Goal: Feedback & Contribution: Submit feedback/report problem

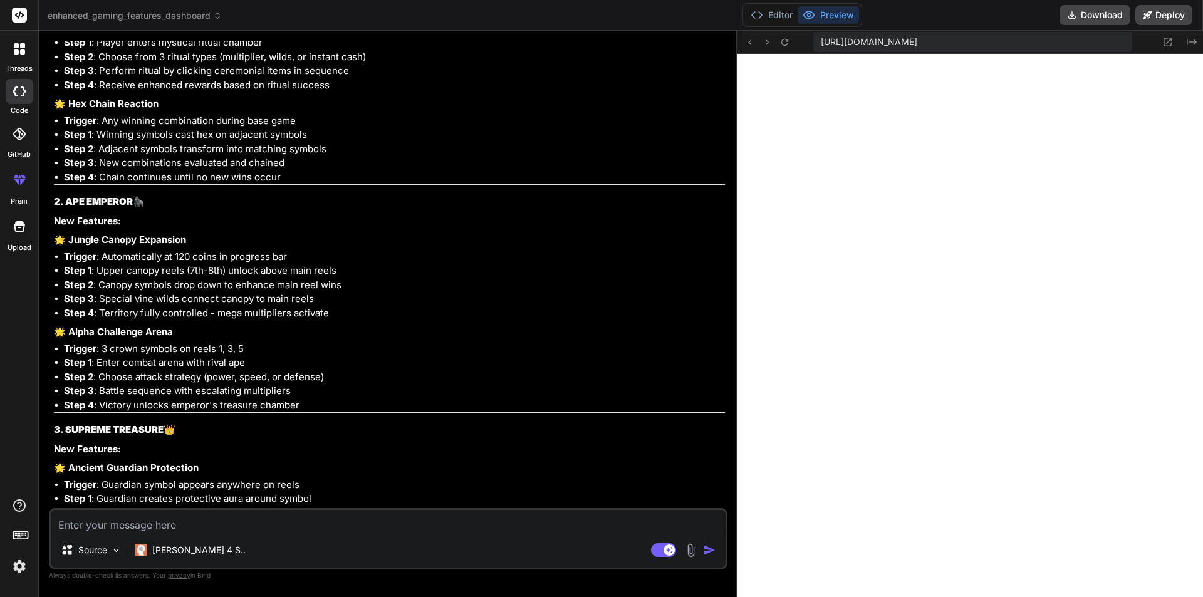
scroll to position [2130, 0]
click at [278, 509] on div "Source [PERSON_NAME] 4 S.. Agent Mode. When this toggle is activated, AI automa…" at bounding box center [388, 538] width 678 height 61
click at [275, 522] on textarea at bounding box center [388, 521] width 675 height 23
type textarea "c"
type textarea "x"
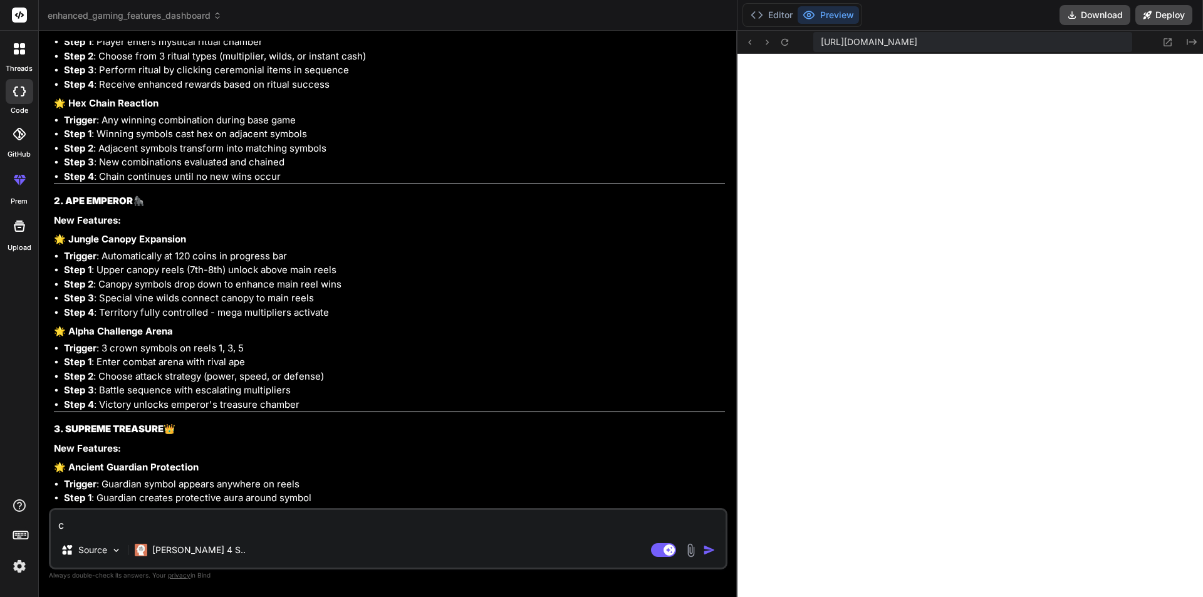
type textarea "cr"
type textarea "x"
type textarea "cre"
type textarea "x"
type textarea "crea"
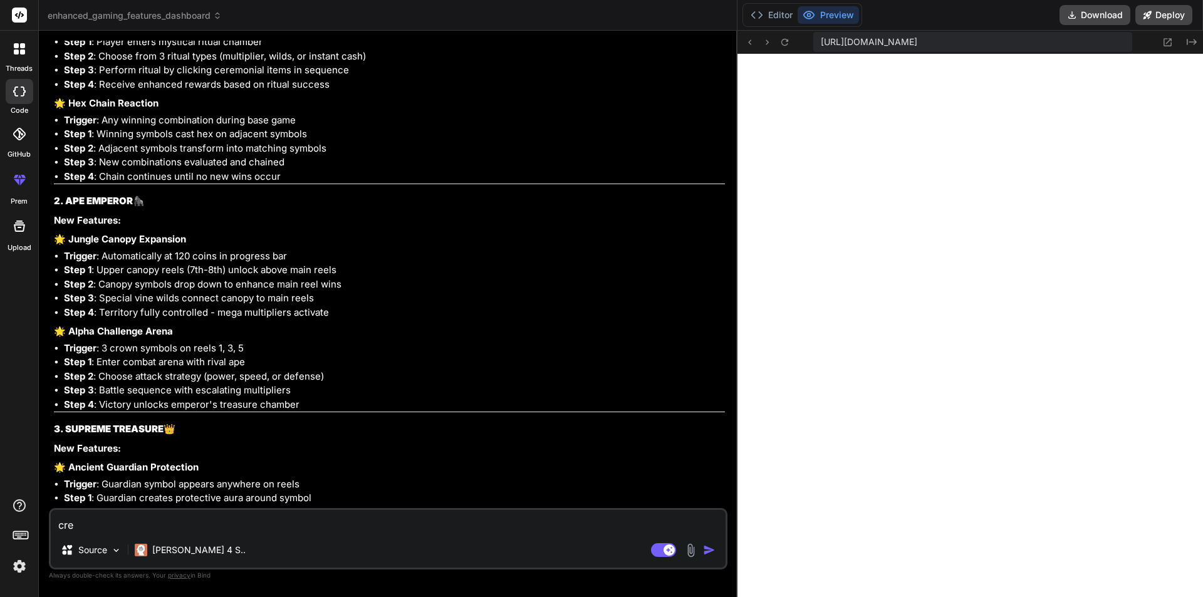
type textarea "x"
type textarea "creay"
type textarea "x"
type textarea "creayt"
type textarea "x"
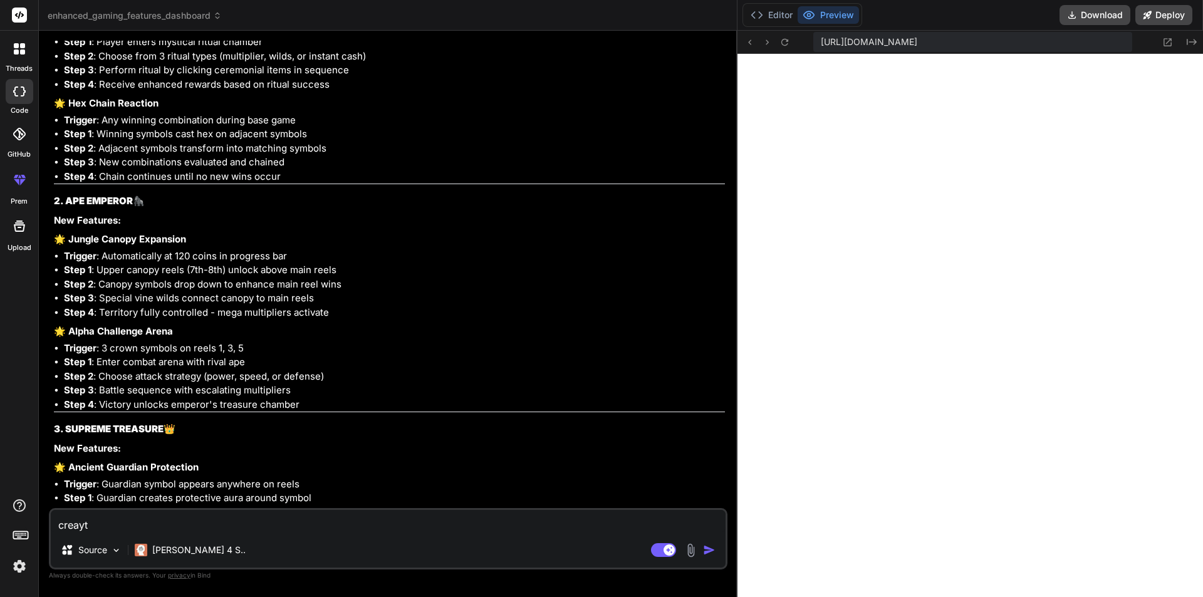
type textarea "creayte"
type textarea "x"
type textarea "creayte"
type textarea "x"
type textarea "creayte"
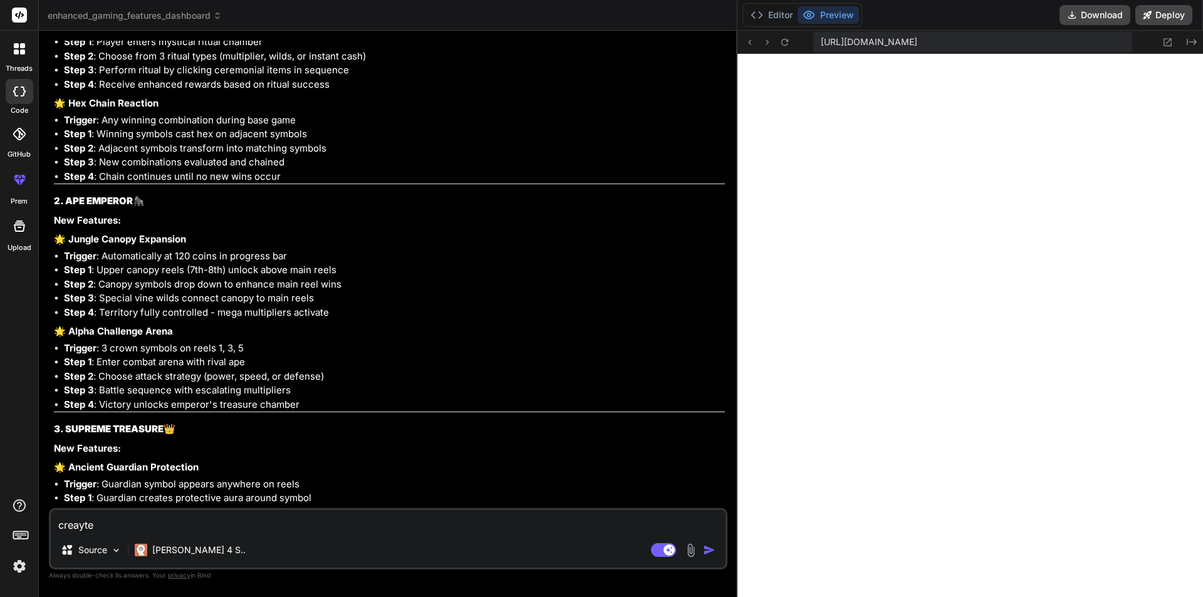
type textarea "x"
type textarea "creayt"
type textarea "x"
type textarea "creay"
type textarea "x"
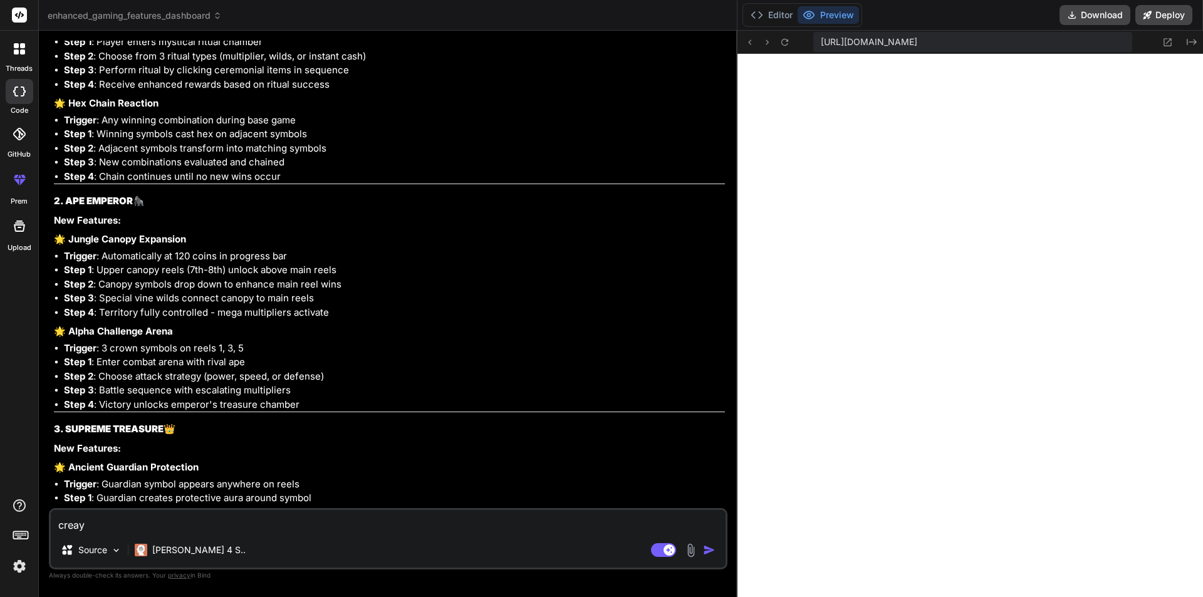
type textarea "crea"
type textarea "x"
type textarea "creat"
type textarea "x"
type textarea "create"
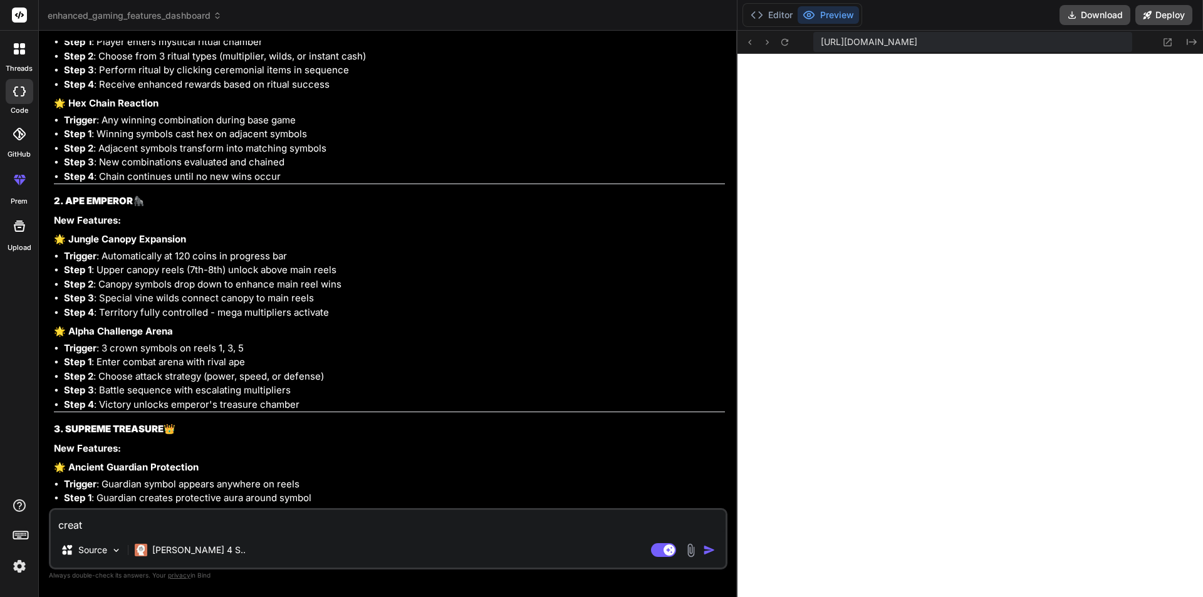
type textarea "x"
type textarea "create"
type textarea "x"
type textarea "create a"
type textarea "x"
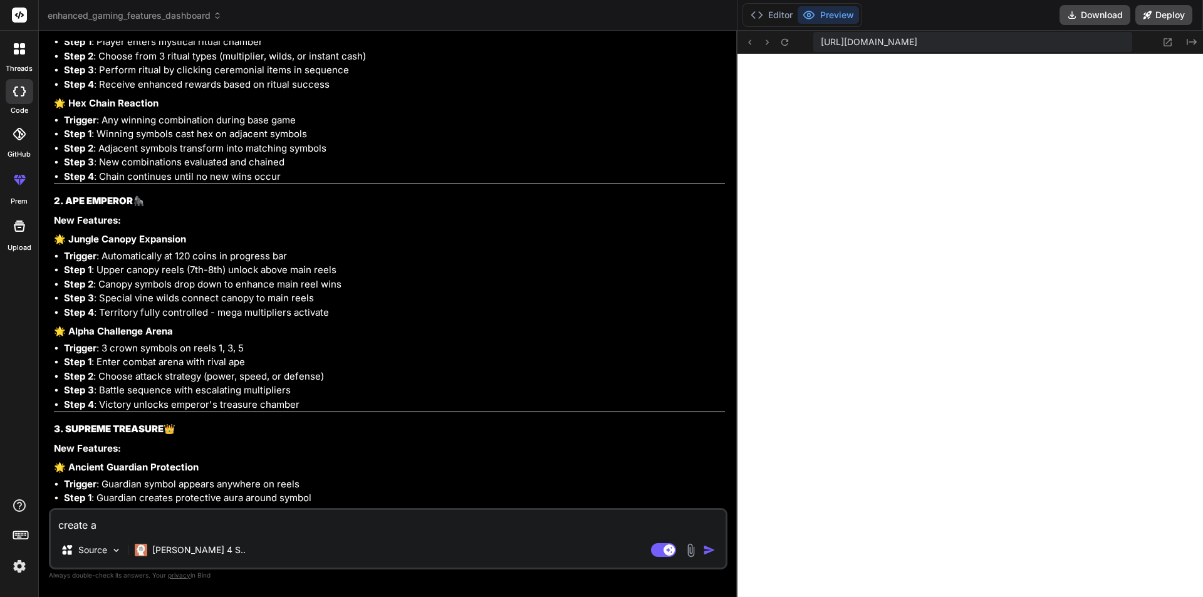
type textarea "create a"
type textarea "x"
type textarea "create a e"
type textarea "x"
type textarea "create a em"
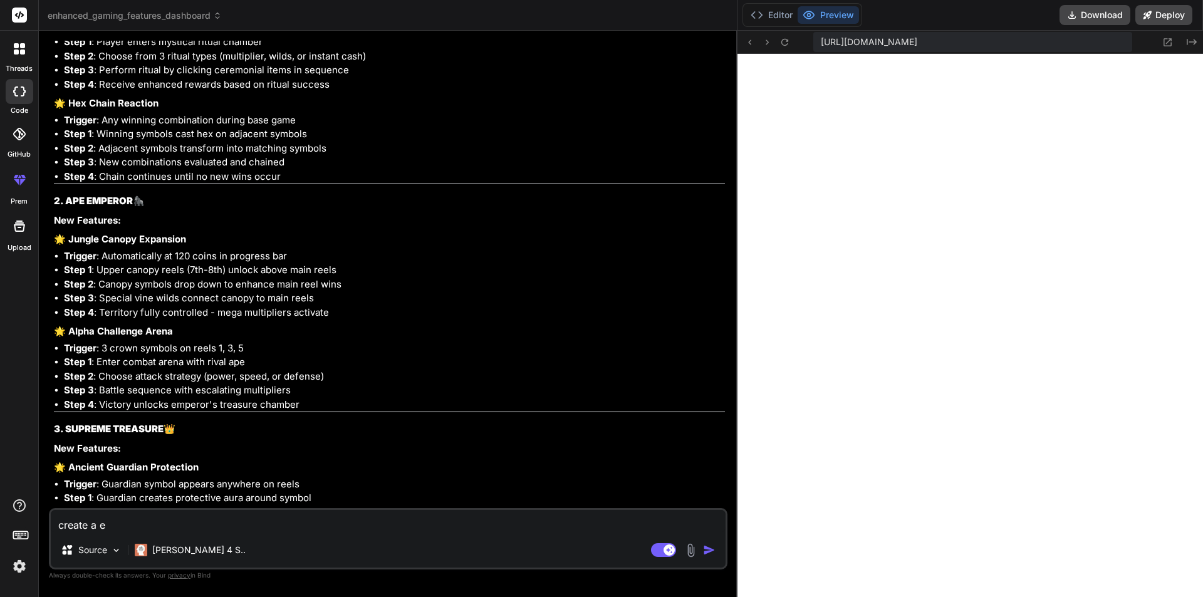
type textarea "x"
type textarea "create a ema"
type textarea "x"
type textarea "create a emai"
type textarea "x"
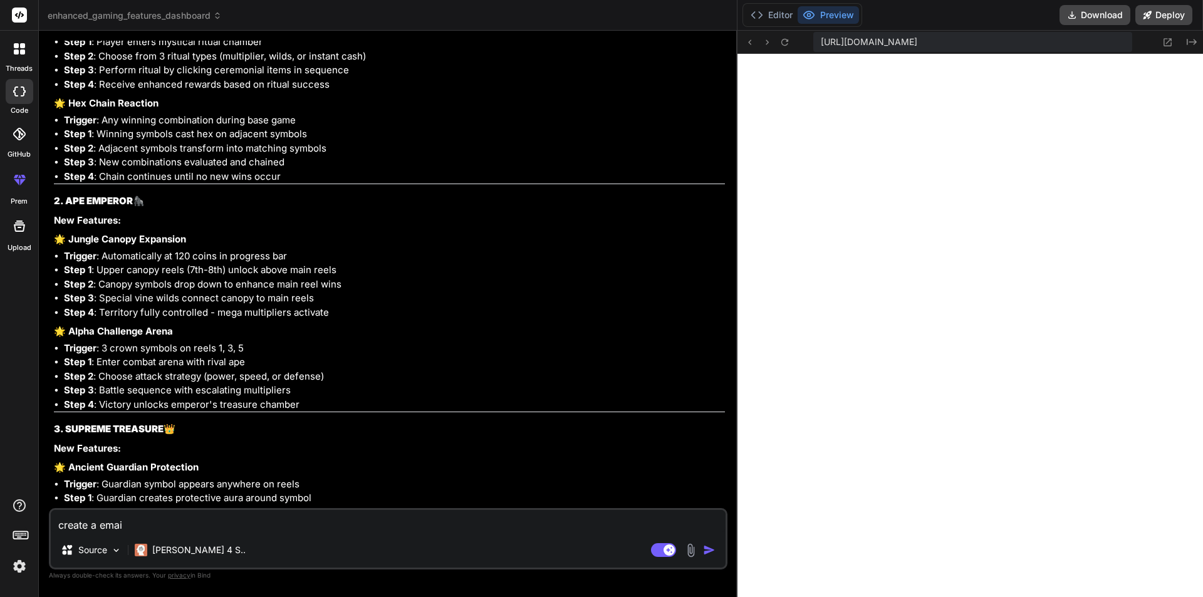
type textarea "create a email"
type textarea "x"
type textarea "create a email"
type textarea "x"
type textarea "create a email f"
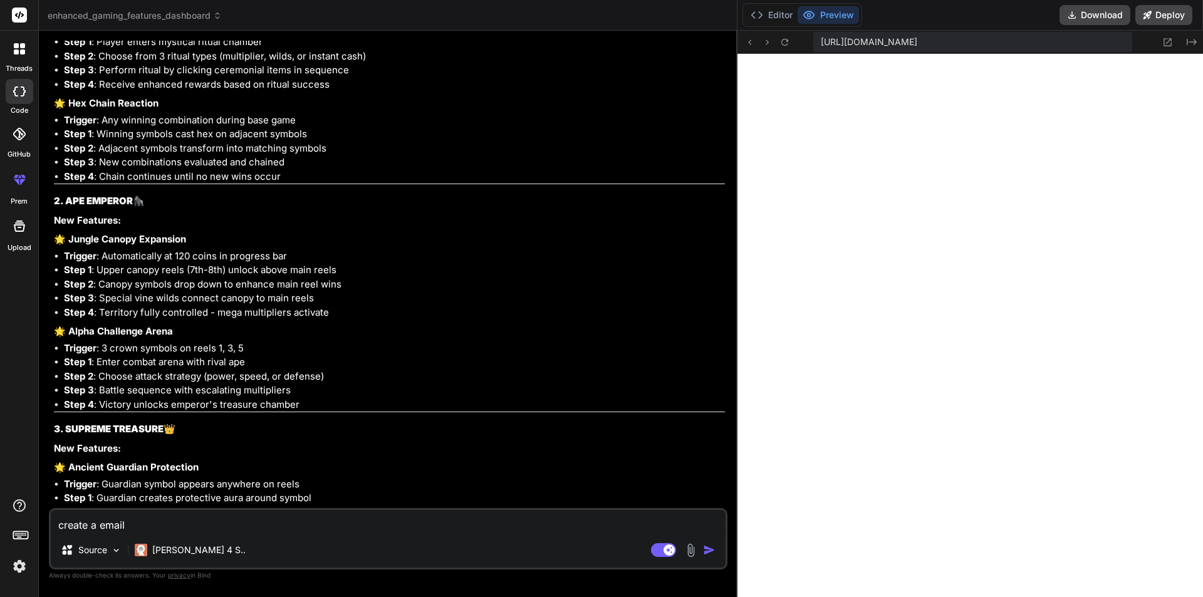
type textarea "x"
type textarea "create a email fo"
type textarea "x"
type textarea "create a email for"
type textarea "x"
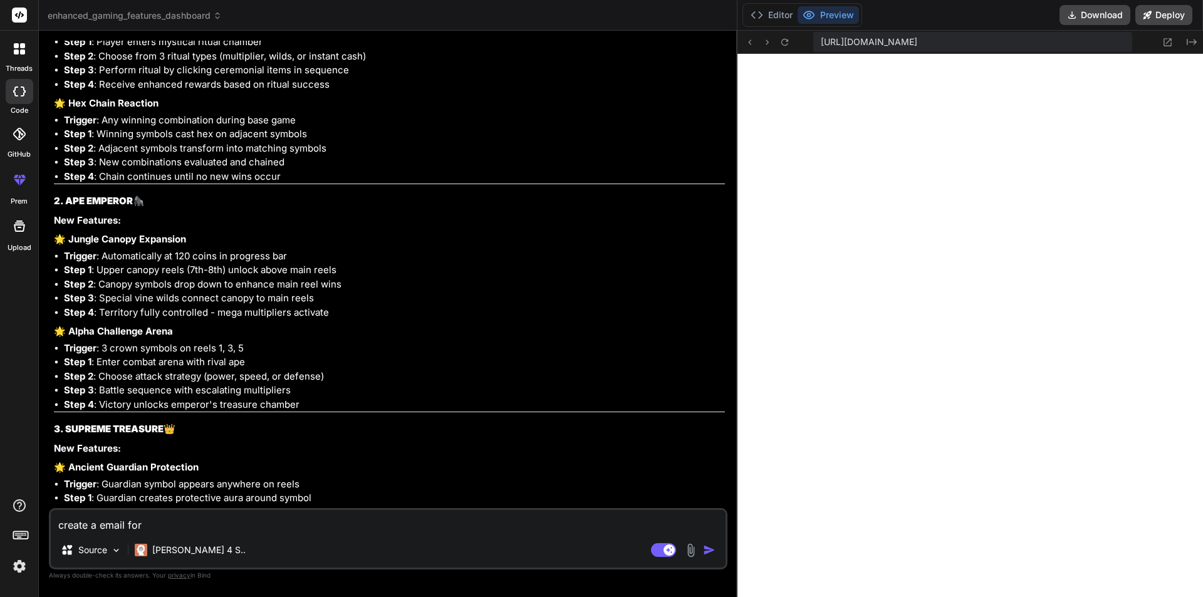
type textarea "create a email for"
type textarea "x"
type textarea "create a email for"
type textarea "x"
type textarea "create a email fo"
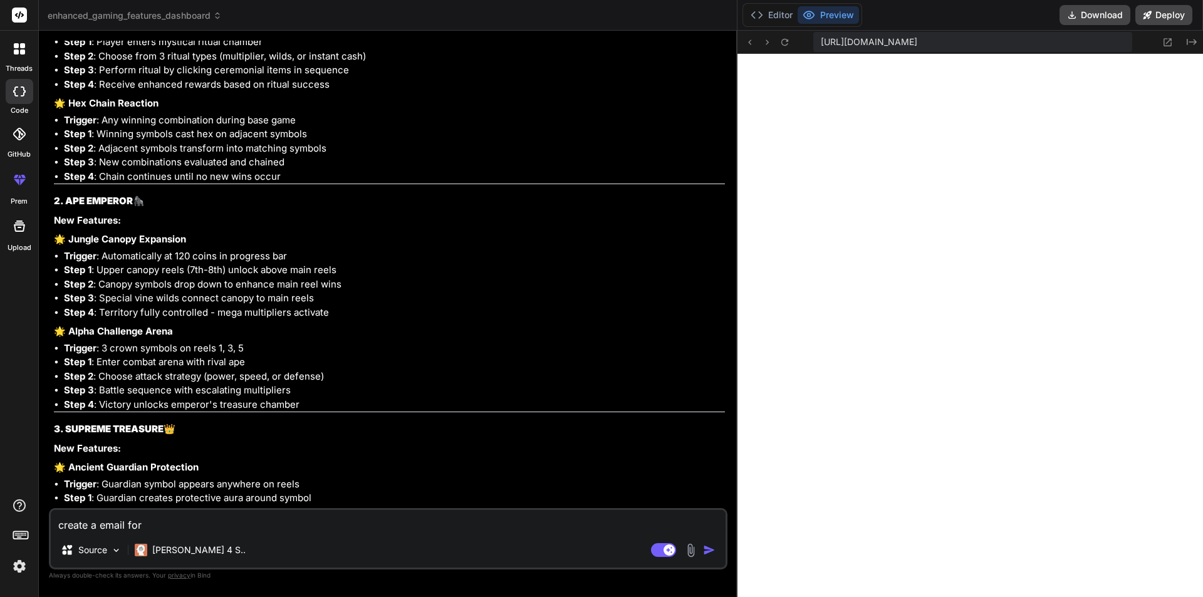
type textarea "x"
type textarea "create a email for"
type textarea "x"
type textarea "create a email for"
type textarea "x"
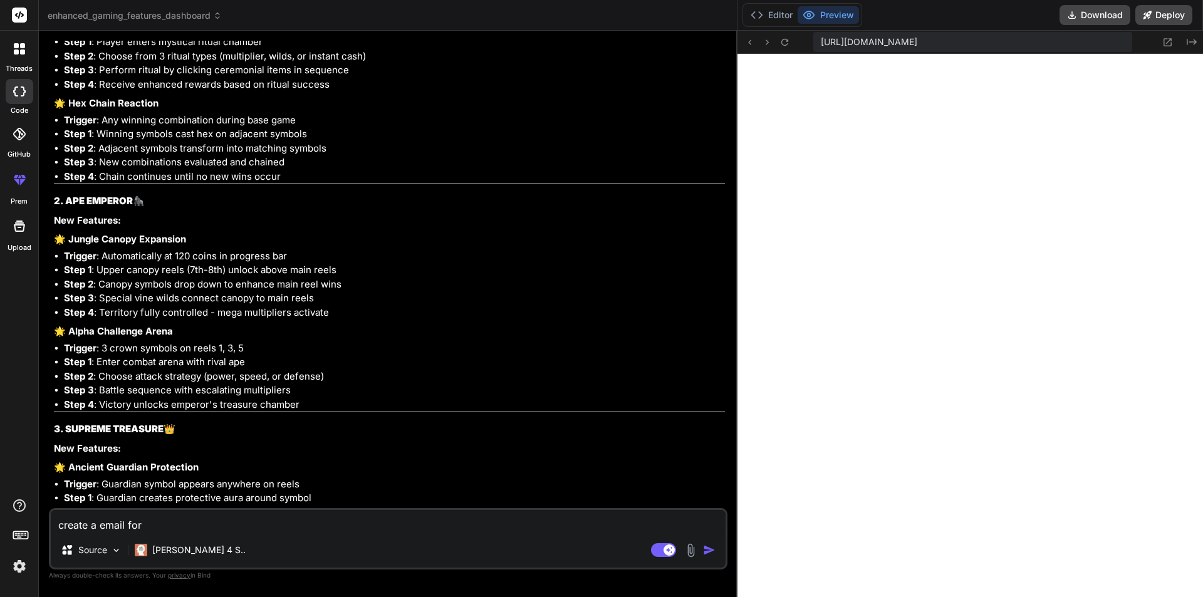
type textarea "create a email for n"
type textarea "x"
type textarea "create a email for ne"
type textarea "x"
type textarea "create a email for new"
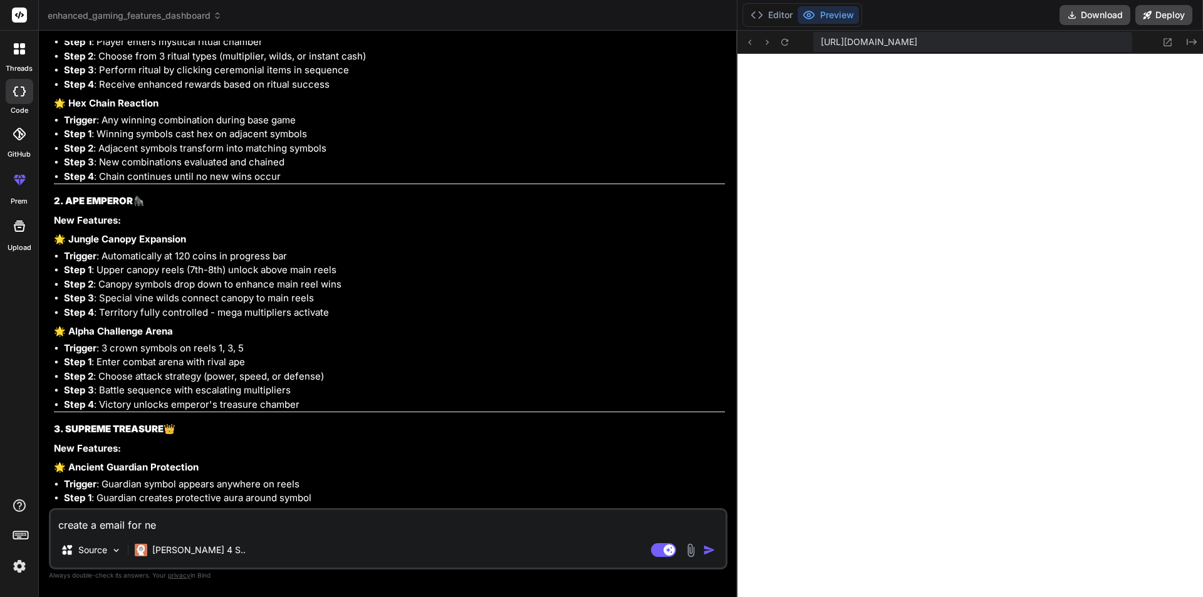
type textarea "x"
type textarea "create a email for new"
type textarea "x"
type textarea "create a email for new f"
type textarea "x"
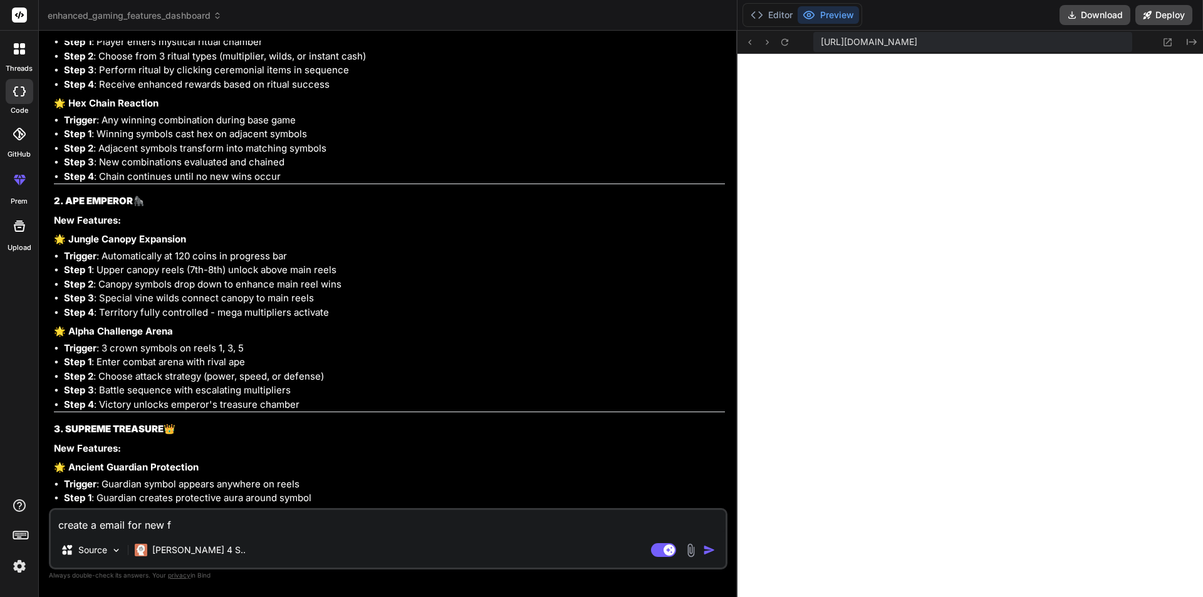
type textarea "create a email for new fe"
type textarea "x"
type textarea "create a email for new fea"
type textarea "x"
type textarea "create a email for new feat"
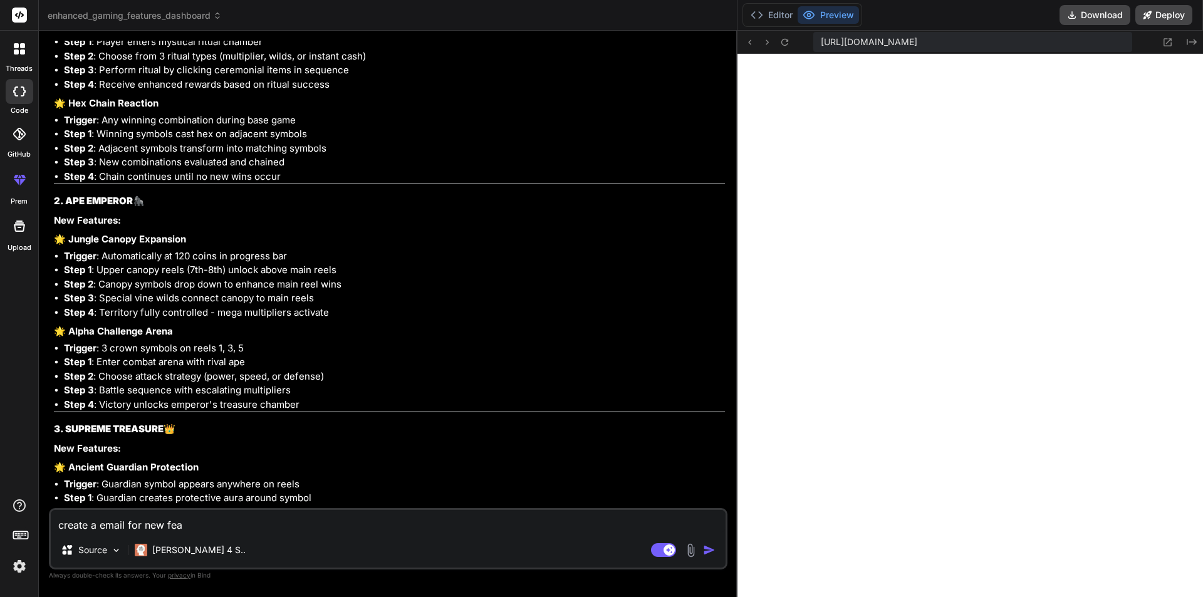
type textarea "x"
type textarea "create a email for new featu"
type textarea "x"
type textarea "create a email for new featur"
type textarea "x"
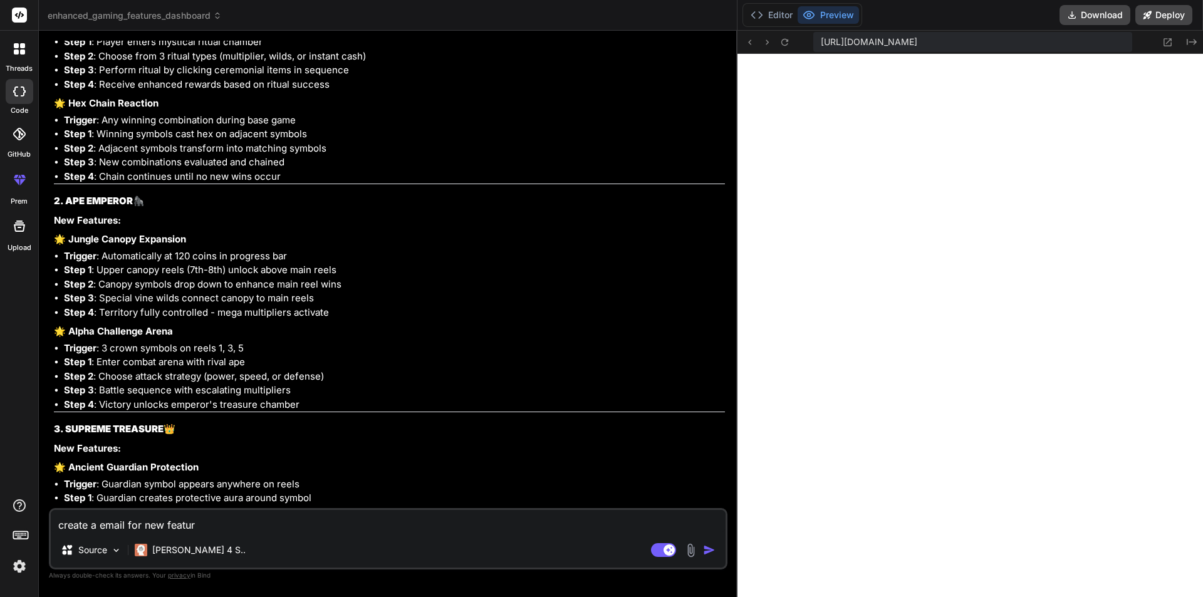
type textarea "create a email for new feature"
type textarea "x"
type textarea "create a email for new feature"
type textarea "x"
type textarea "create a email for new feature s"
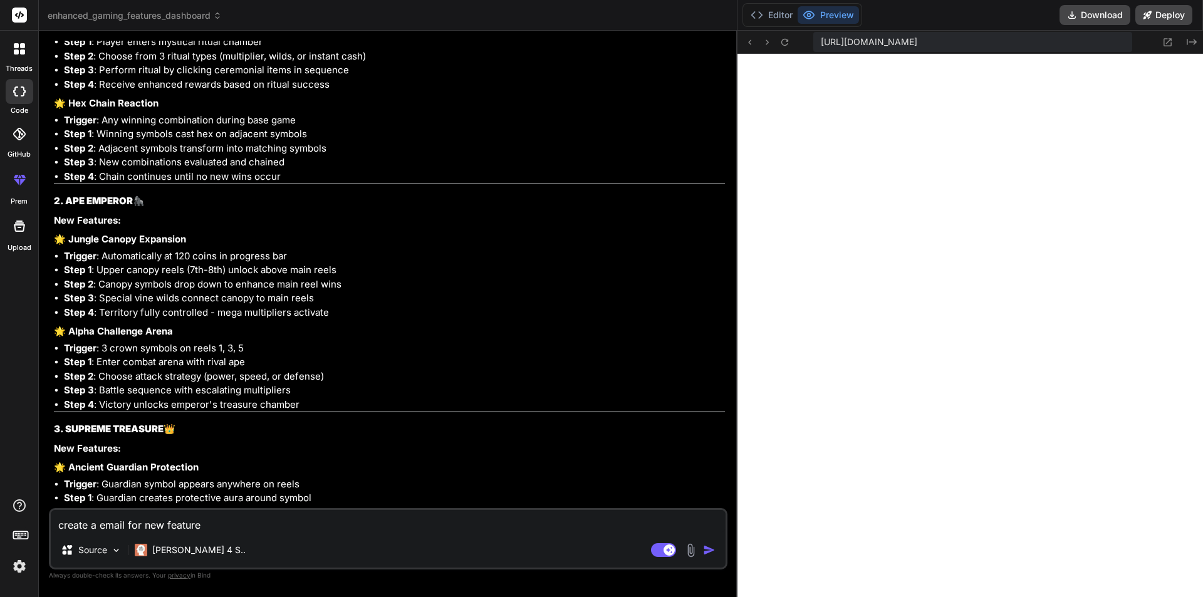
type textarea "x"
type textarea "create a email for new feature su"
type textarea "x"
type textarea "create a email for new feature sug"
type textarea "x"
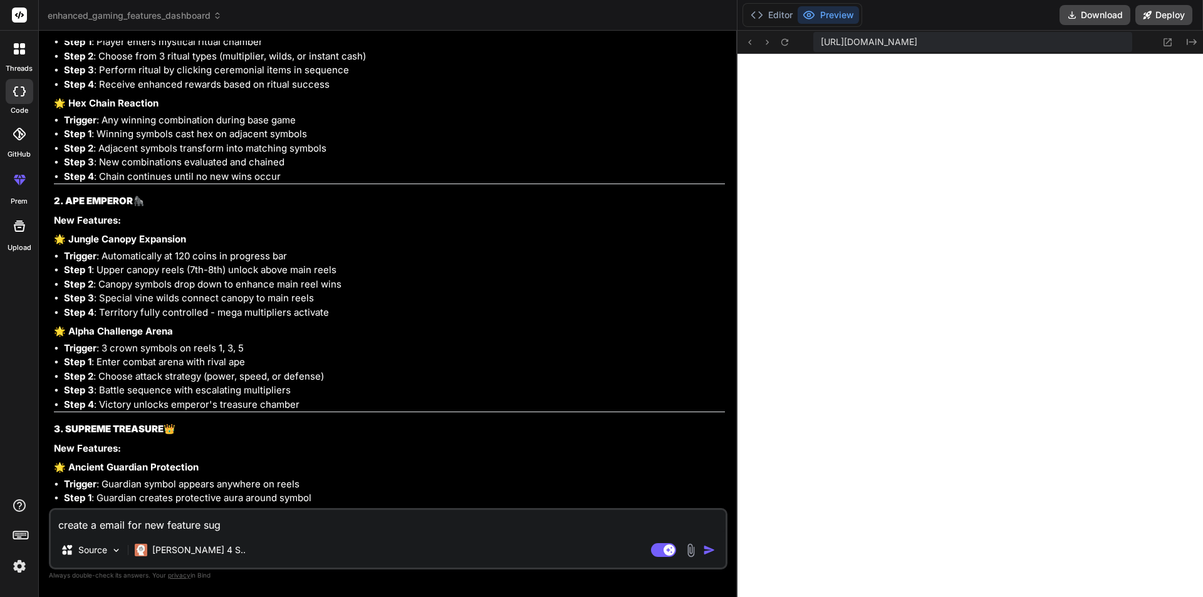
type textarea "create a email for new feature [PERSON_NAME]"
type textarea "x"
type textarea "create a email for new feature sugge"
type textarea "x"
type textarea "create a email for new feature sugges"
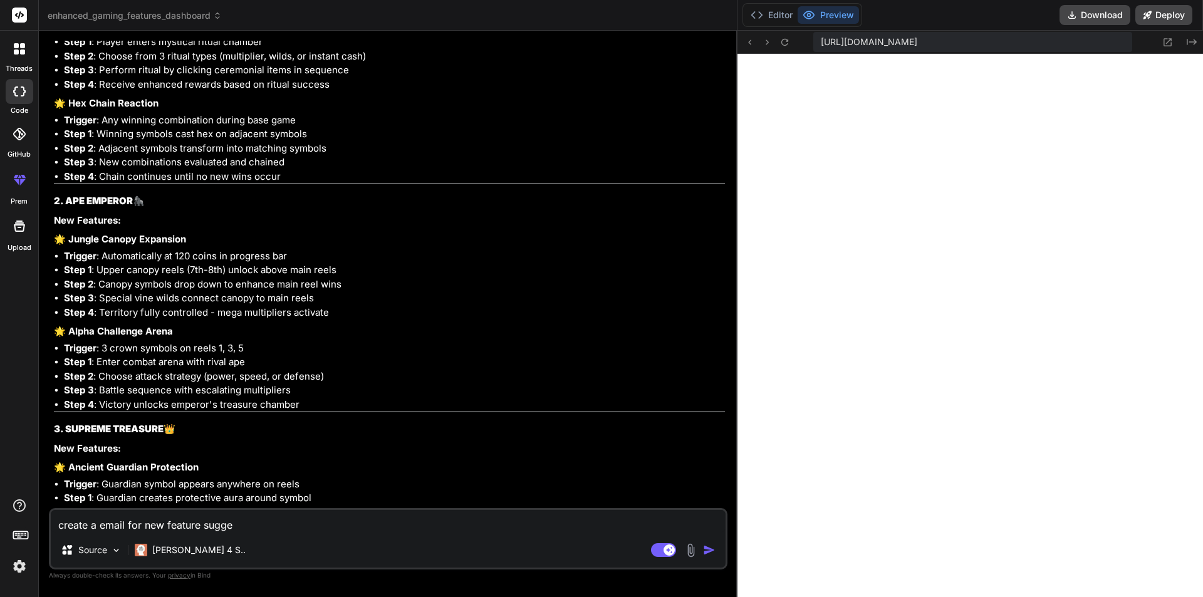
type textarea "x"
type textarea "create a email for new feature suggest"
type textarea "x"
type textarea "create a email for new feature suggesti"
type textarea "x"
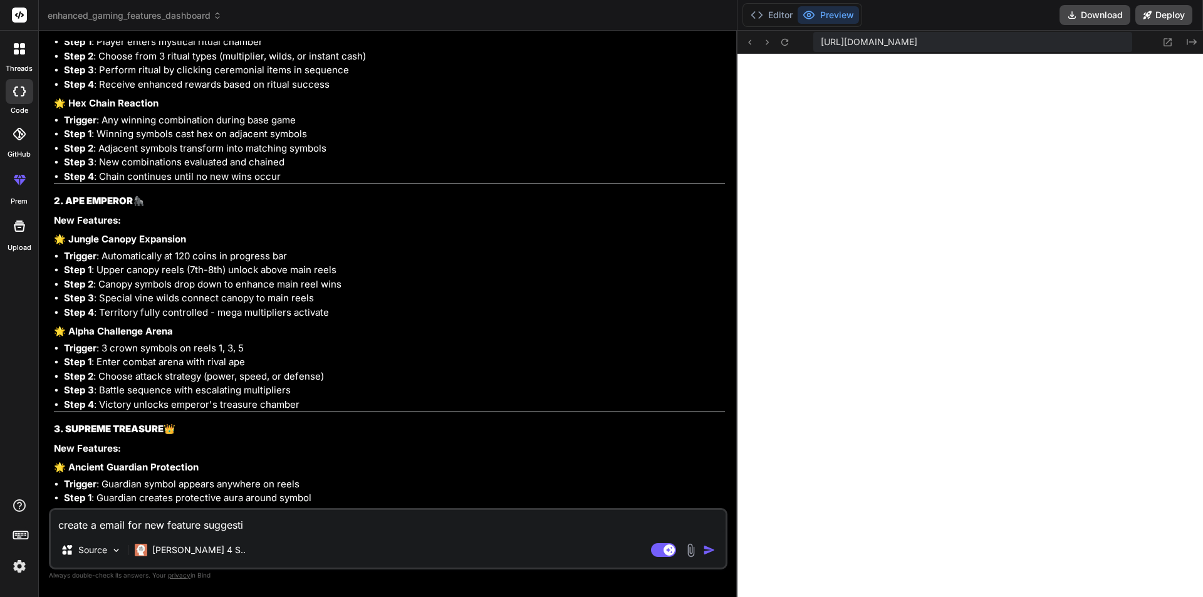
type textarea "create a email for new feature suggestio"
type textarea "x"
type textarea "create a email for new feature suggestion"
type textarea "x"
type textarea "create a email for new feature suggestion"
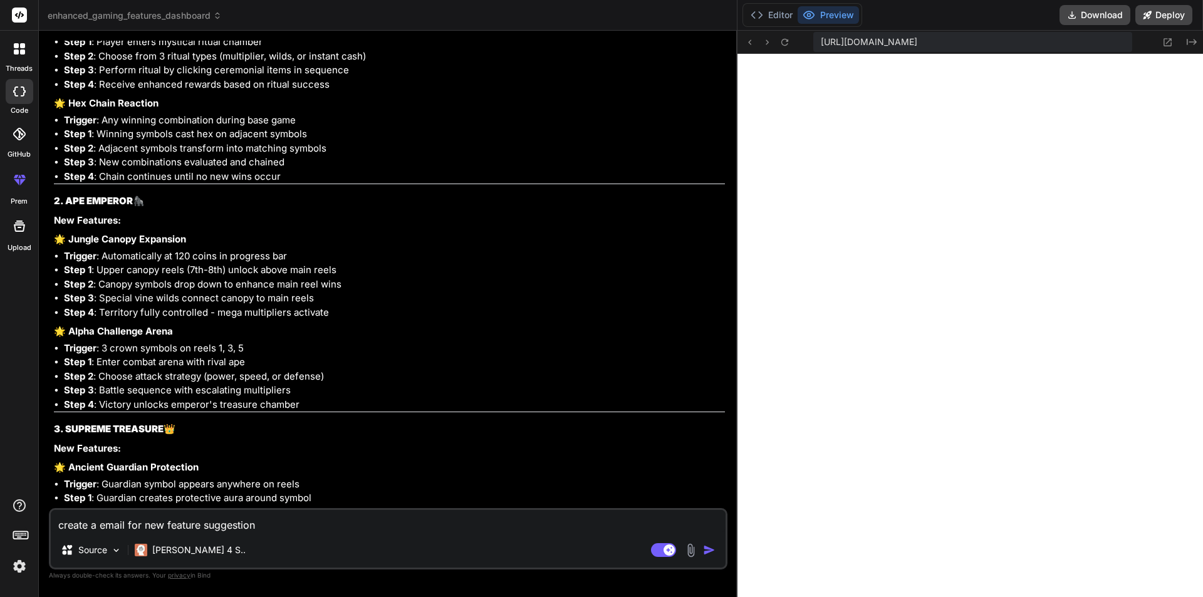
type textarea "x"
type textarea "create a email for new feature suggestion t"
type textarea "x"
type textarea "create a email for new feature suggestion to"
type textarea "x"
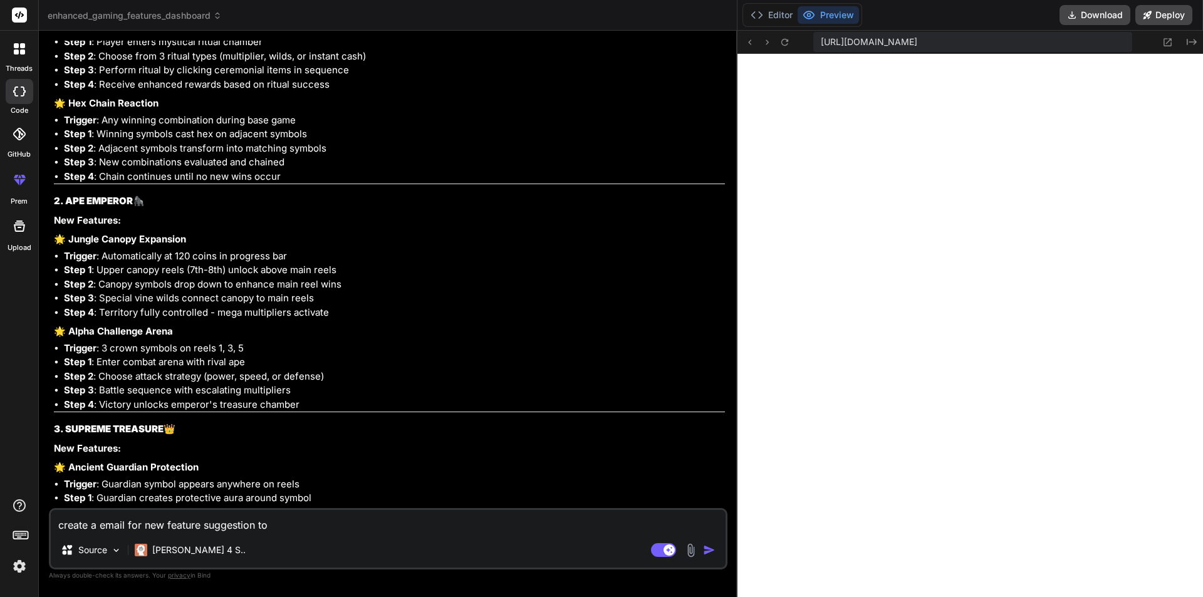
type textarea "create a email for new feature suggestion to"
type textarea "x"
type textarea "create a email for new feature suggestion to c"
type textarea "x"
type textarea "create a email for new feature suggestion to cl"
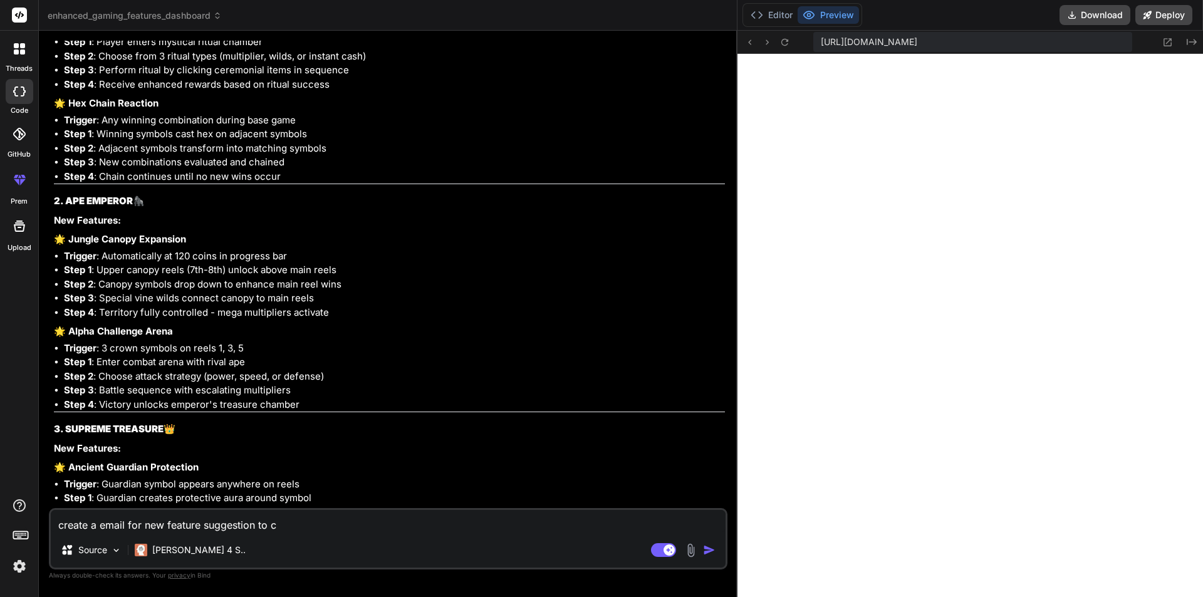
type textarea "x"
type textarea "create a email for new feature suggestion to cli"
type textarea "x"
type textarea "create a email for new feature suggestion to clien"
type textarea "x"
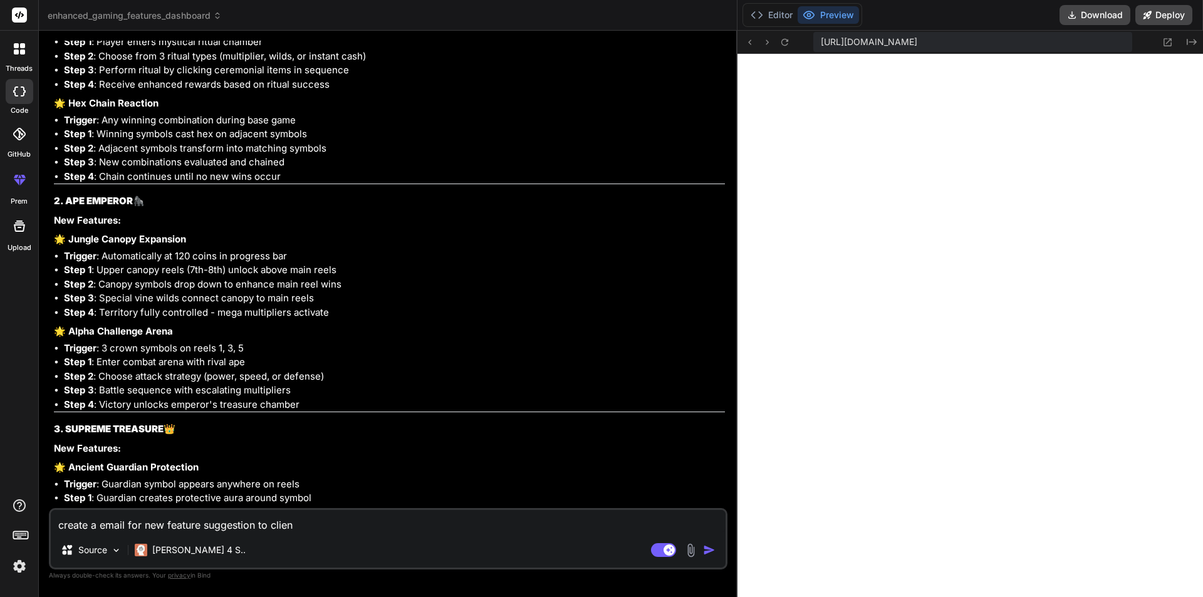
type textarea "create a email for new feature suggestion to client"
type textarea "x"
type textarea "create a email for new feature suggestion to client"
type textarea "x"
type textarea "create a email for new feature suggestion to client i"
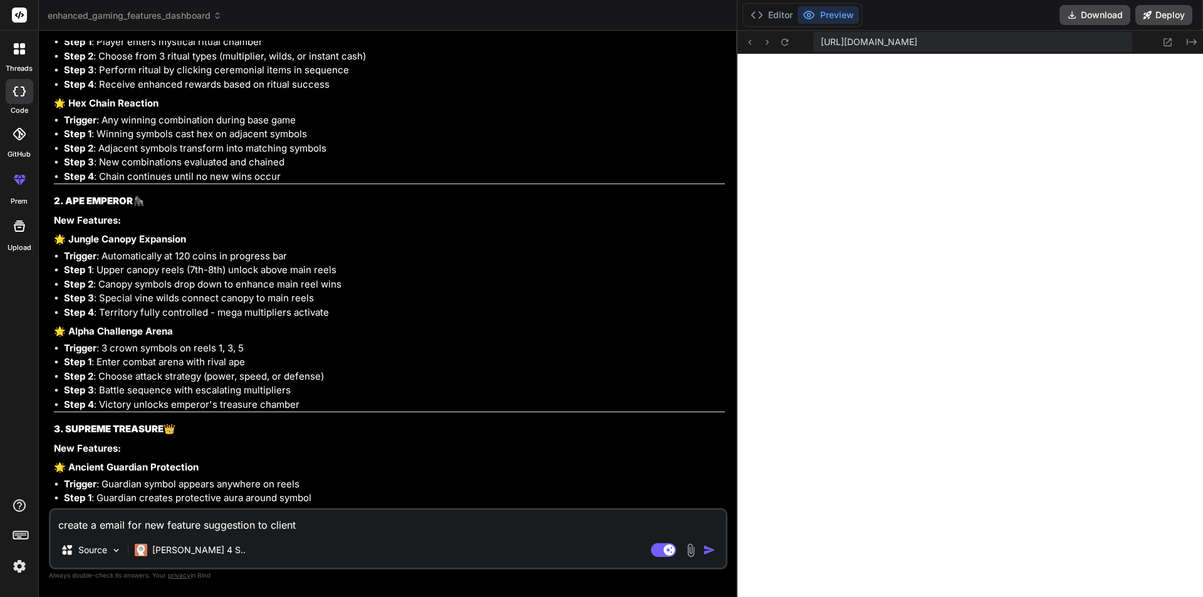
type textarea "x"
type textarea "create a email for new feature suggestion to client in"
type textarea "x"
type textarea "create a email for new feature suggestion to client in"
type textarea "x"
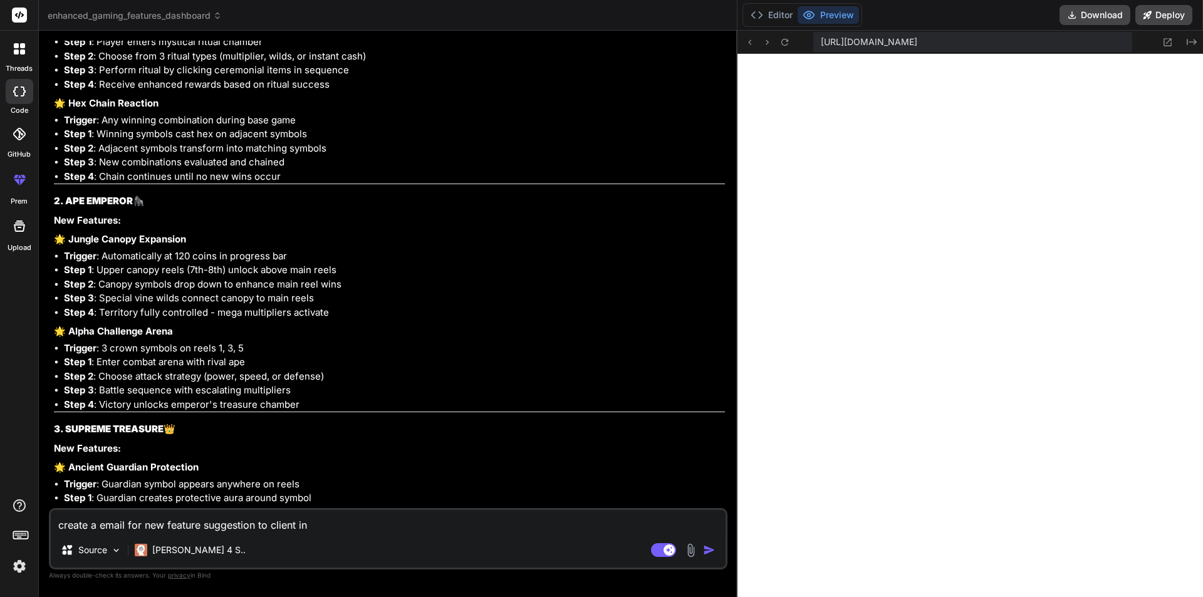
type textarea "create a email for new feature suggestion to client in o"
type textarea "x"
type textarea "create a email for new feature suggestion to client in ou"
type textarea "x"
type textarea "create a email for new feature suggestion to client in our"
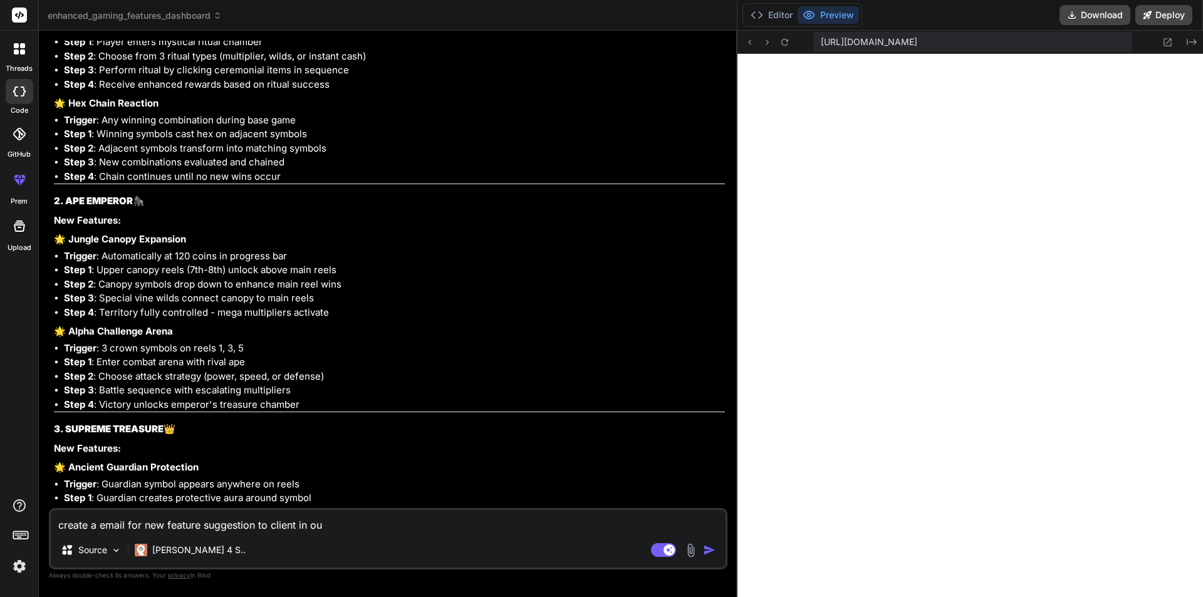
type textarea "x"
type textarea "create a email for new feature suggestion to client in our"
type textarea "x"
type textarea "create a email for new feature suggestion to client in our e"
type textarea "x"
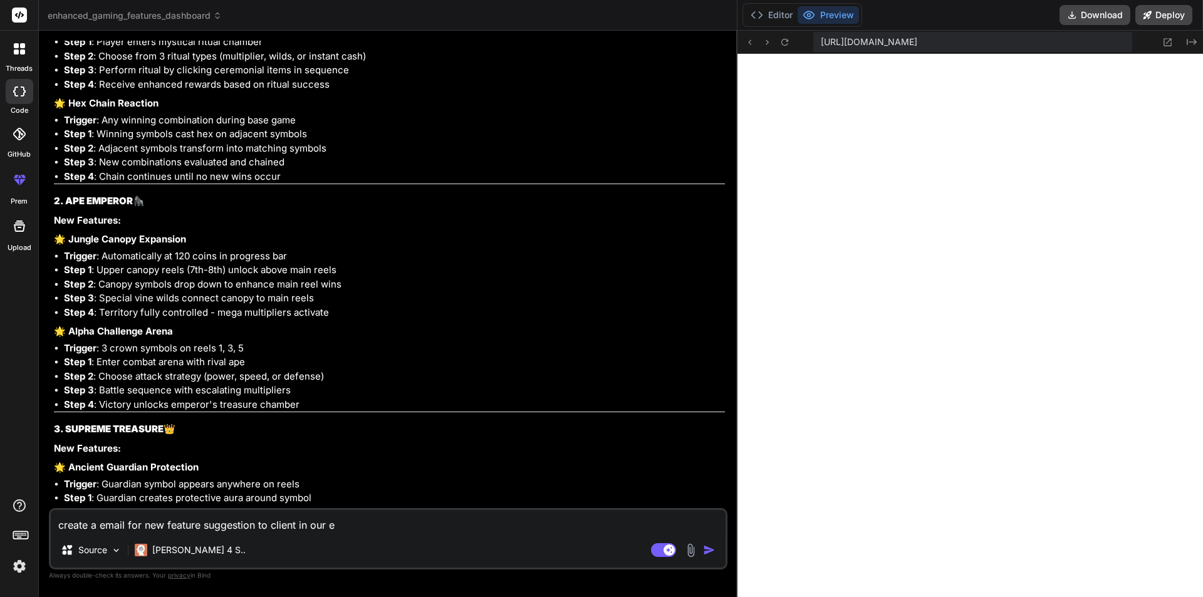
type textarea "create a email for new feature suggestion to client in our ex"
type textarea "x"
type textarea "create a email for new feature suggestion to client in our exi"
type textarea "x"
type textarea "create a email for new feature suggestion to client in our exis"
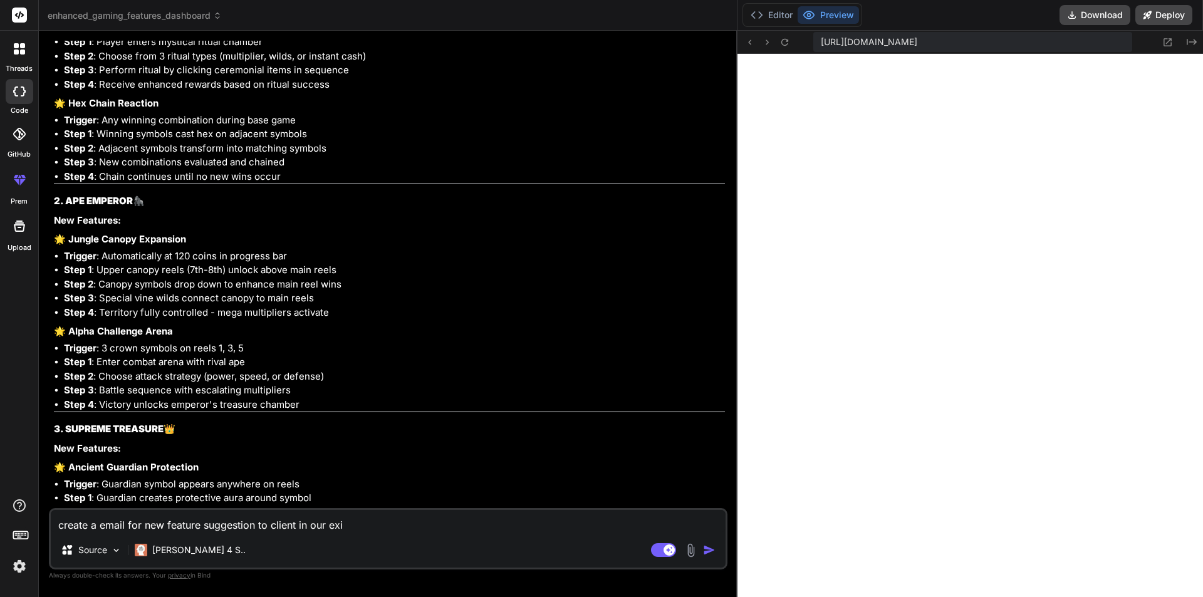
type textarea "x"
type textarea "create a email for new feature suggestion to client in our exist"
type textarea "x"
type textarea "create a email for new feature suggestion to client in our existi"
type textarea "x"
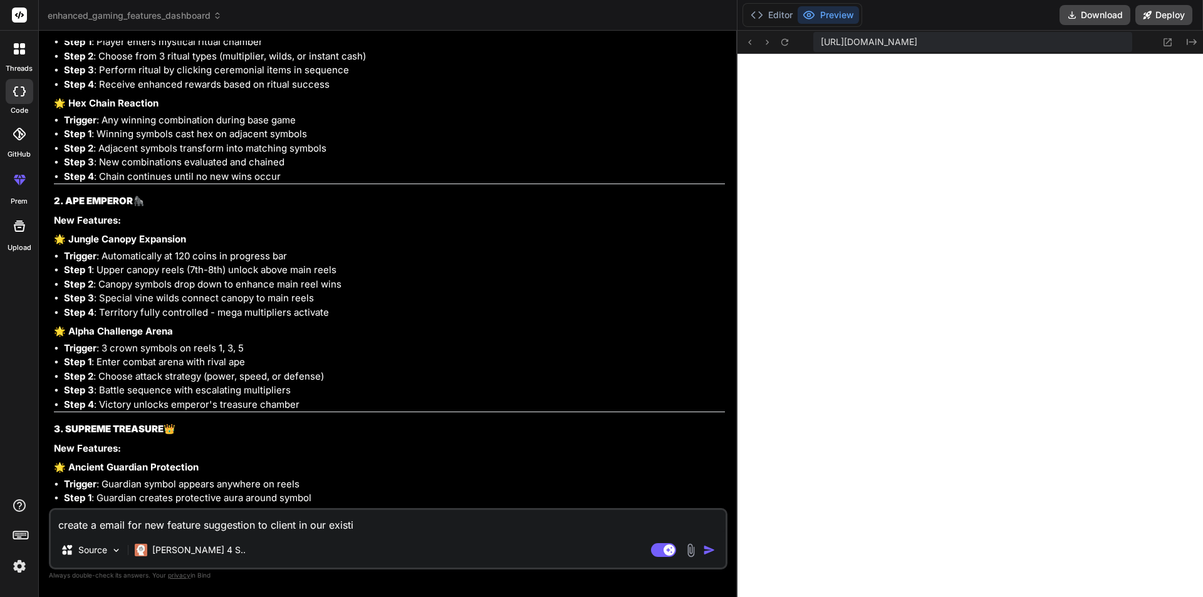
type textarea "create a email for new feature suggestion to client in our existin"
type textarea "x"
type textarea "create a email for new feature suggestion to client in our existing"
type textarea "x"
type textarea "create a email for new feature suggestion to client in our existing"
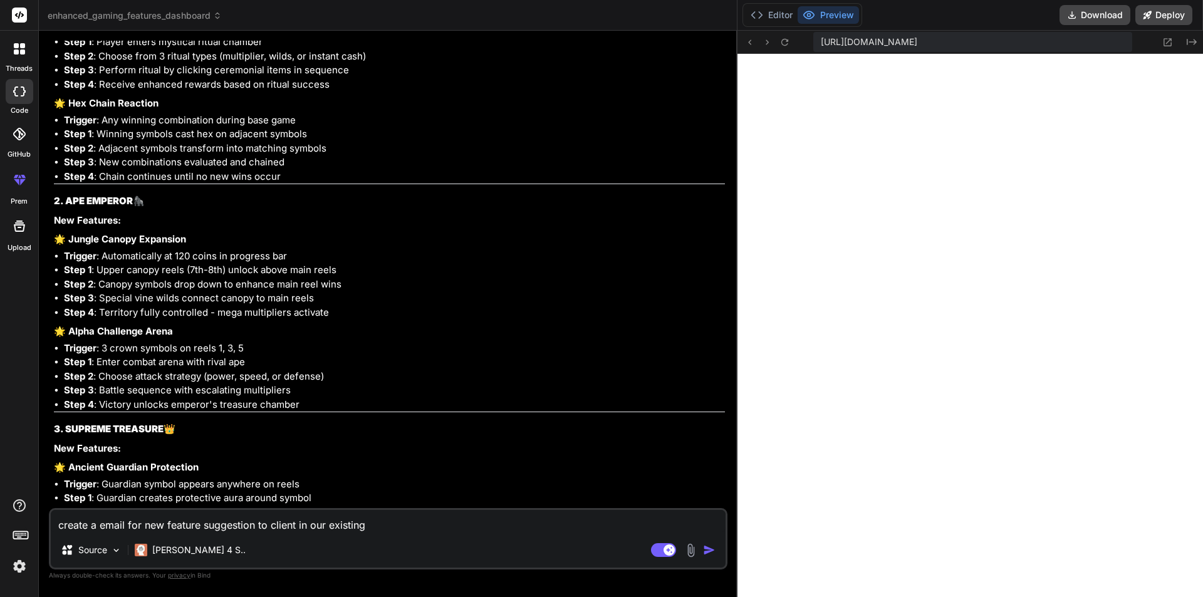
type textarea "x"
type textarea "create a email for new feature suggestion to client in our existing g"
type textarea "x"
type textarea "create a email for new feature suggestion to client in our existing ga"
type textarea "x"
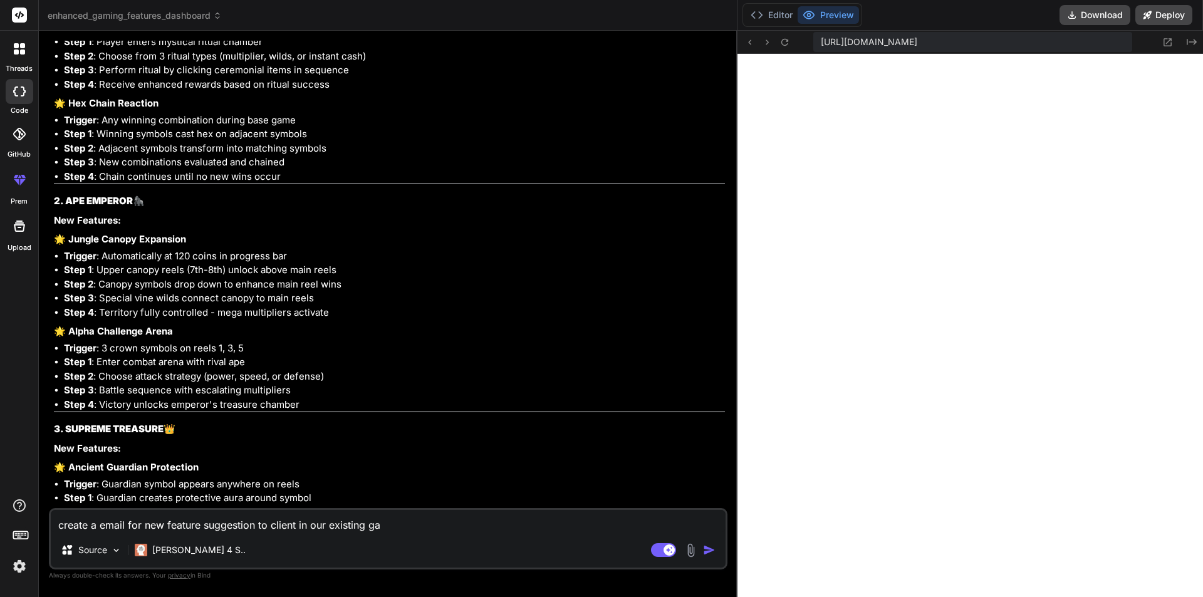
type textarea "create a email for new feature suggestion to client in our existing gam"
type textarea "x"
type textarea "create a email for new feature suggestion to client in our existing game"
type textarea "x"
type textarea "create a email for new feature suggestion to client in our existing games"
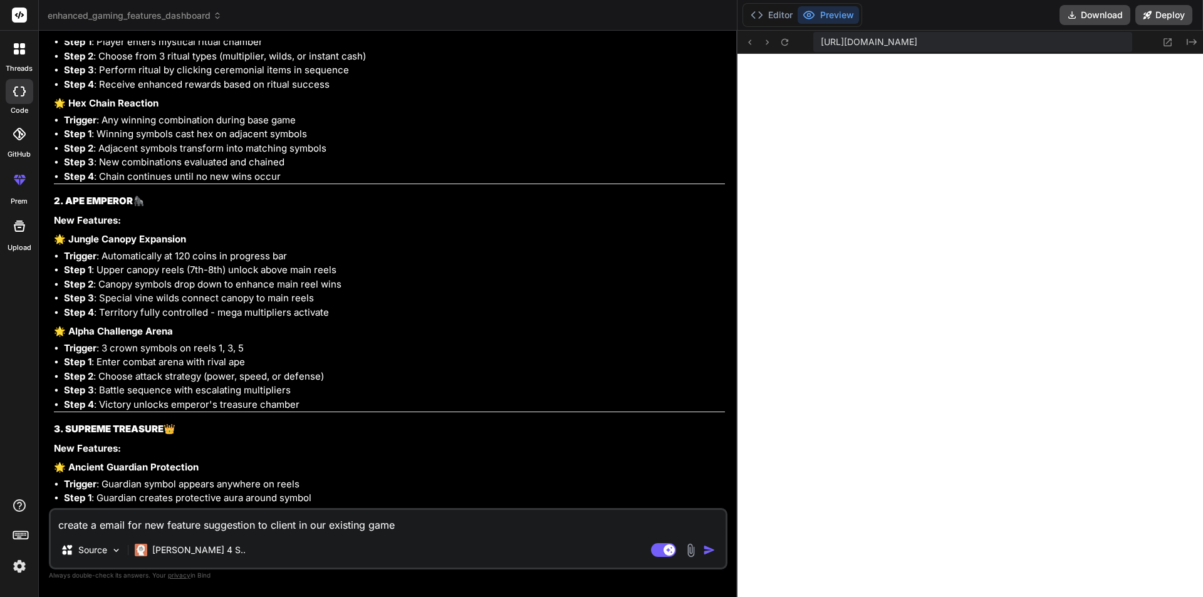
type textarea "x"
type textarea "create a email for new feature suggestion to client in our existing games"
type textarea "x"
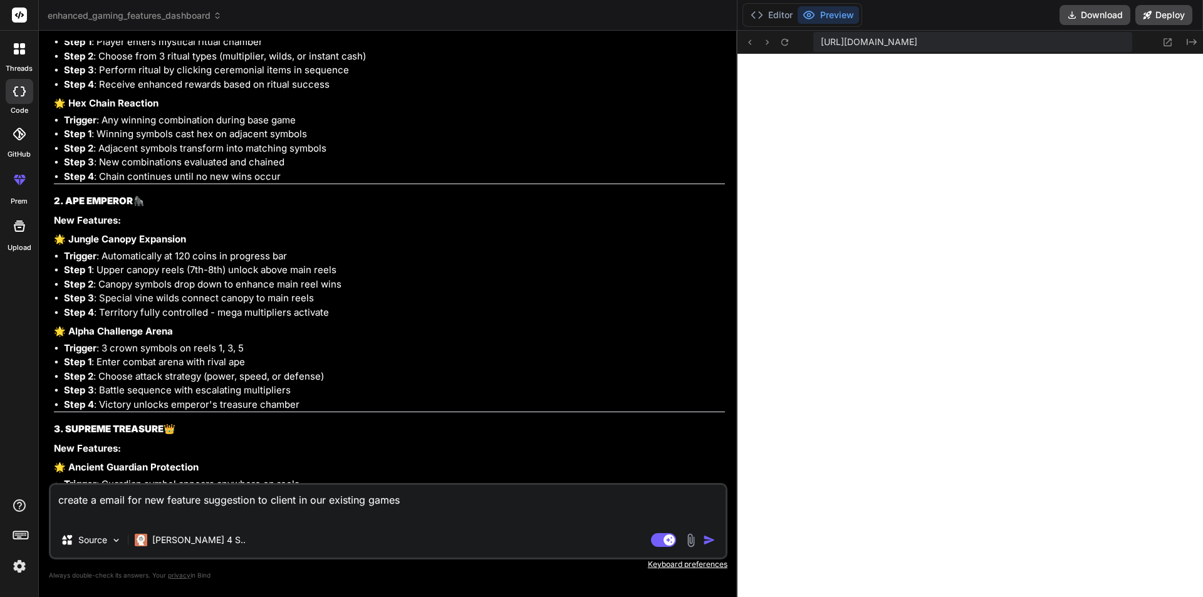
type textarea "create a email for new feature suggestion to client in our existing games"
type textarea "x"
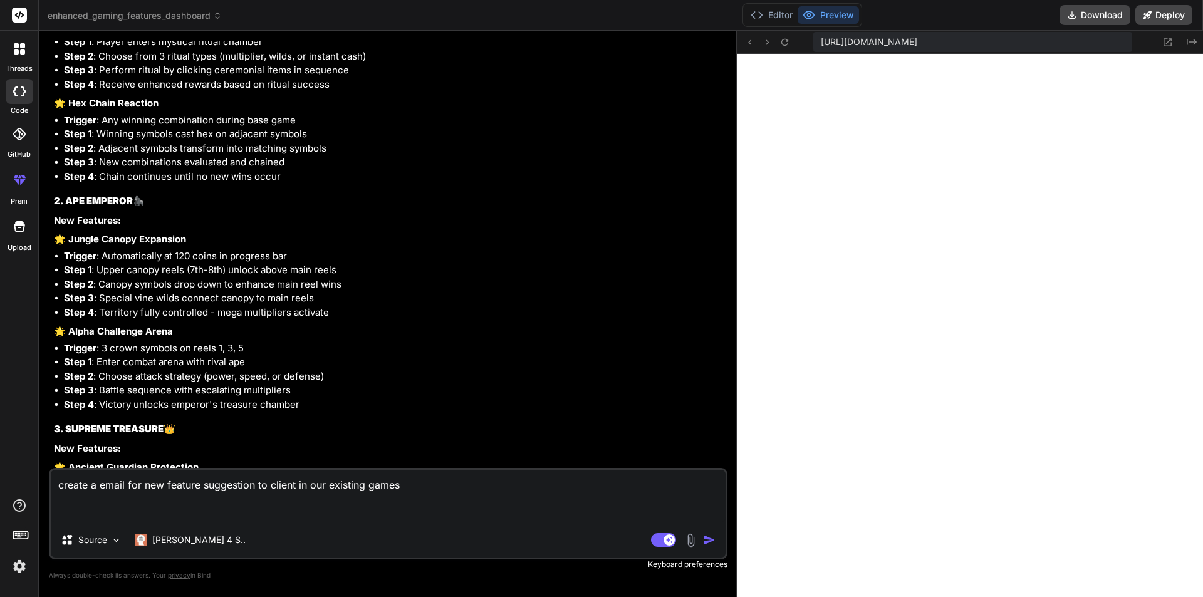
paste textarea "1. Loremi Dolorsi Ametcon Adipisc: Elit Seddo, Ei-Tempori Utla Etdo , Magnaal E…"
type textarea "loremi d sitam con adi elitsed doeiusmodt in utlabo et dol magnaali enima 9. Mi…"
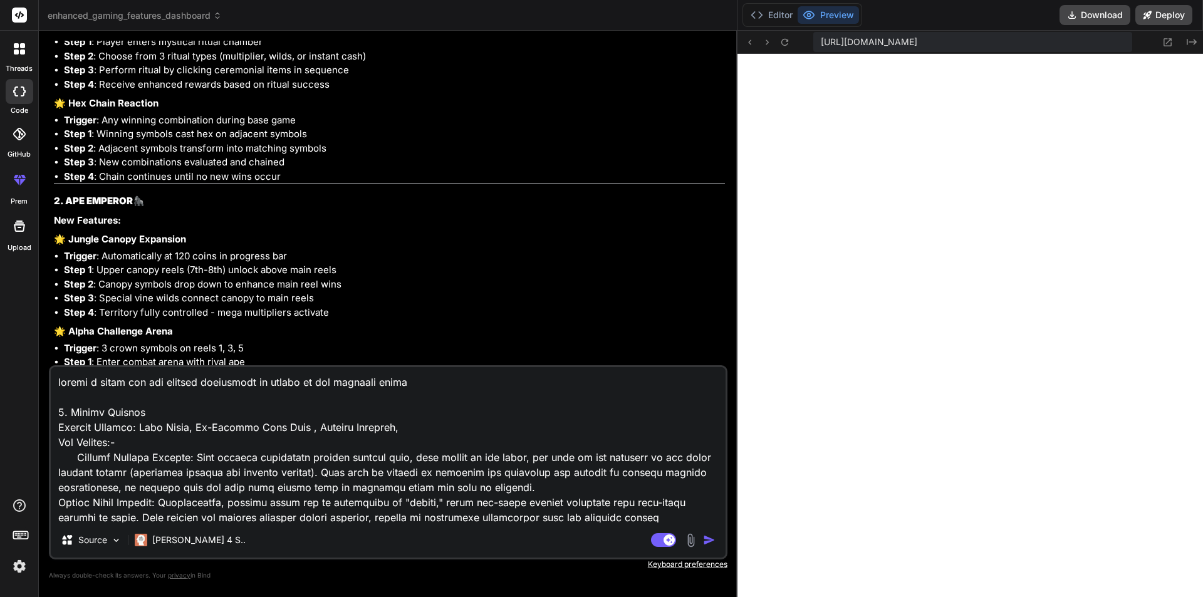
scroll to position [422, 0]
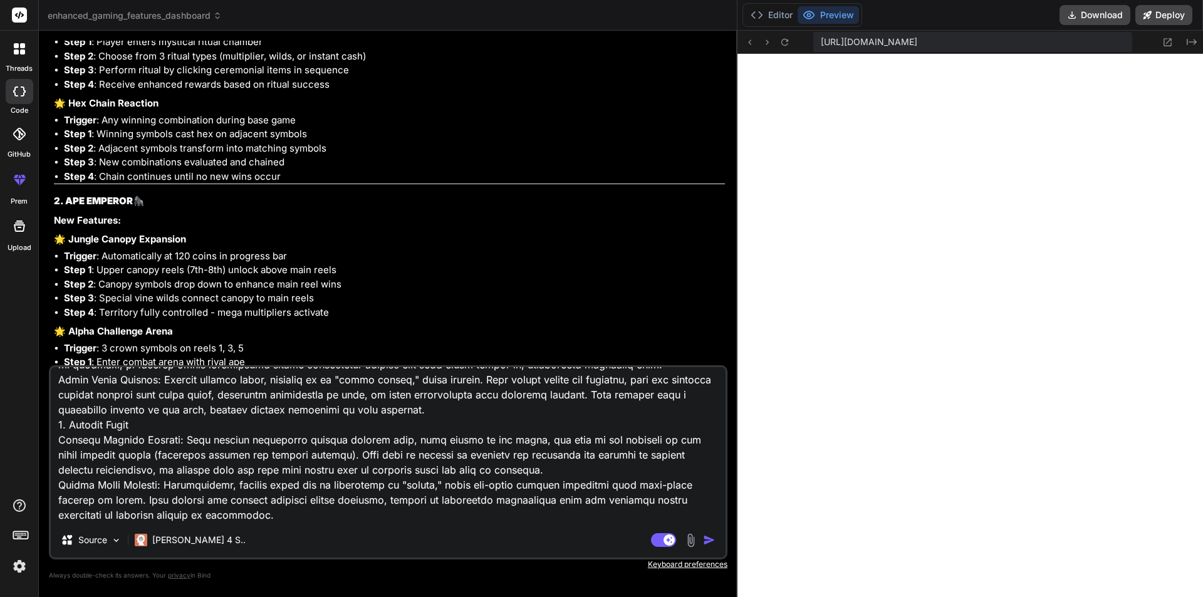
type textarea "x"
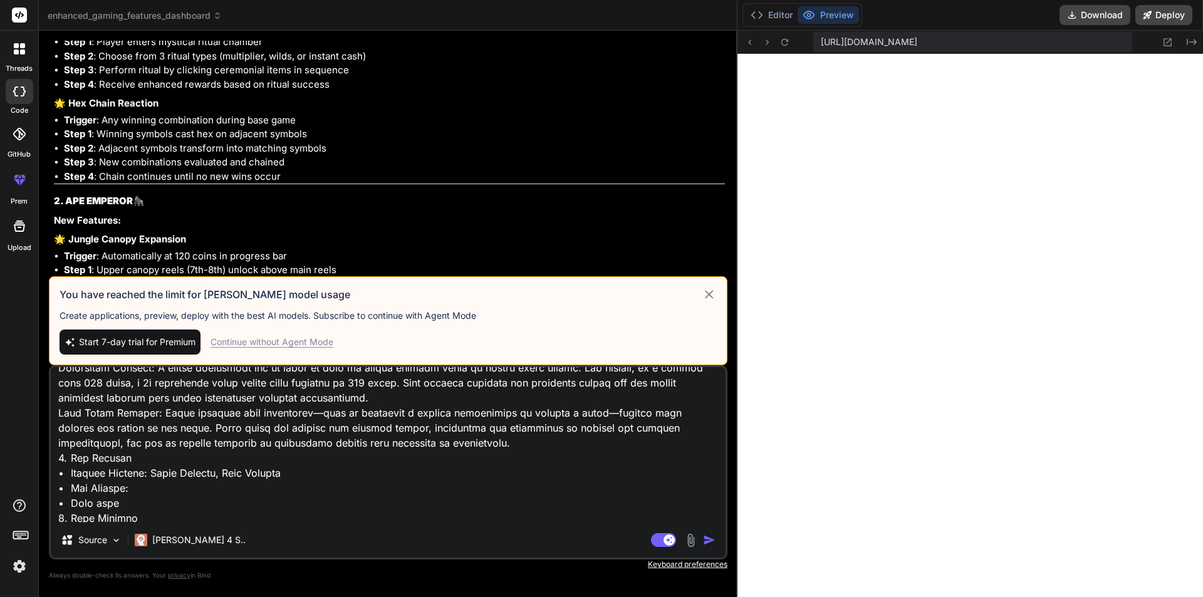
scroll to position [0, 0]
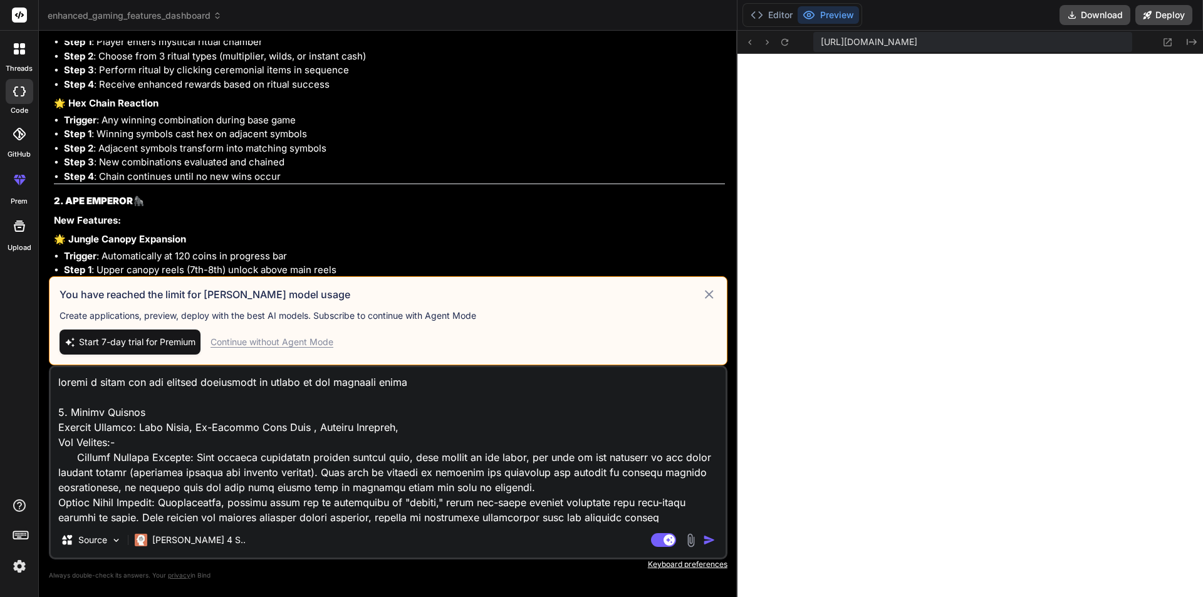
drag, startPoint x: 305, startPoint y: 510, endPoint x: 0, endPoint y: 309, distance: 365.3
click at [0, 309] on div "threads code GitHub prem Upload enhanced_gaming_features_dashboard Created with…" at bounding box center [601, 298] width 1203 height 597
type textarea "loremi d sitam con adi elitsed doeiusmodt in utlabo et dol magnaali enima 9. Mi…"
click at [242, 345] on div "Continue without Agent Mode" at bounding box center [271, 342] width 123 height 13
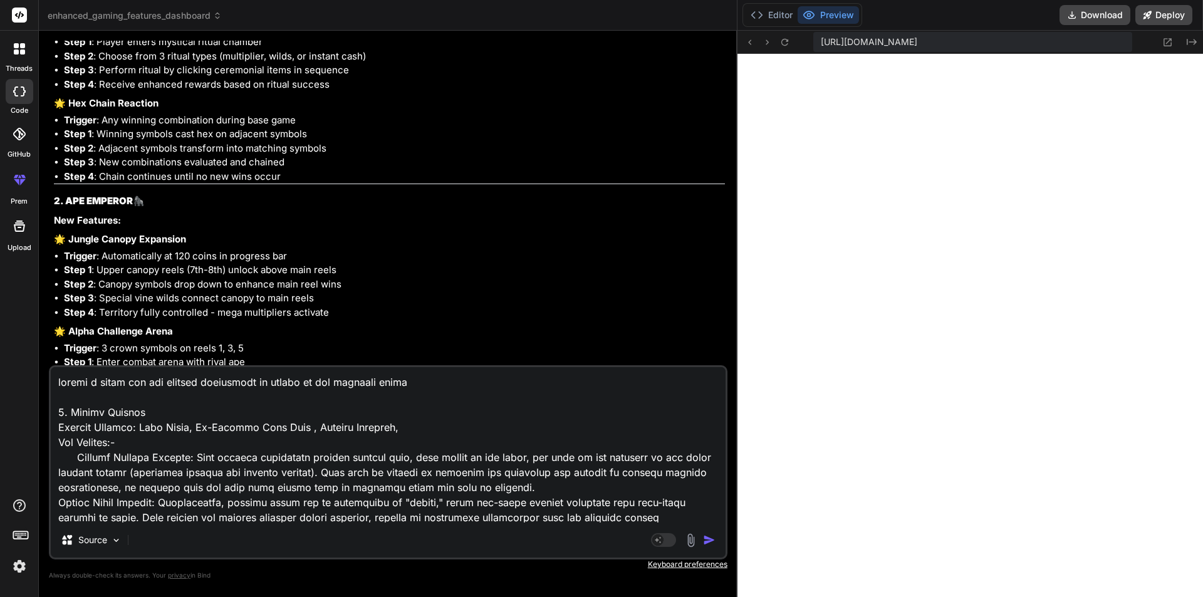
click at [705, 540] on img "button" at bounding box center [709, 540] width 13 height 13
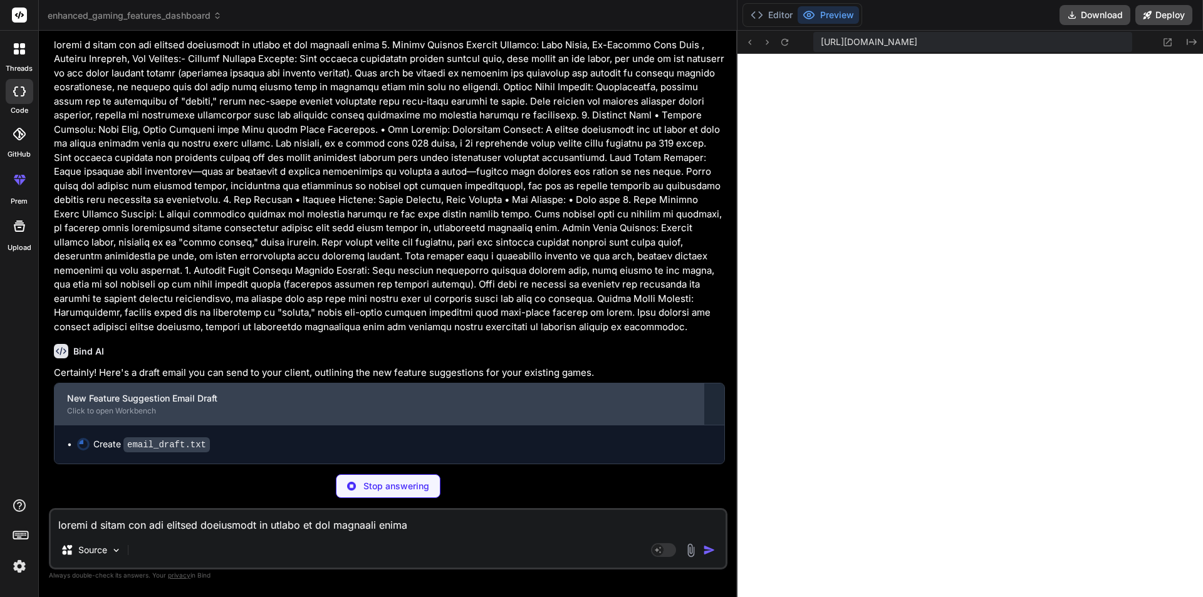
scroll to position [4337, 0]
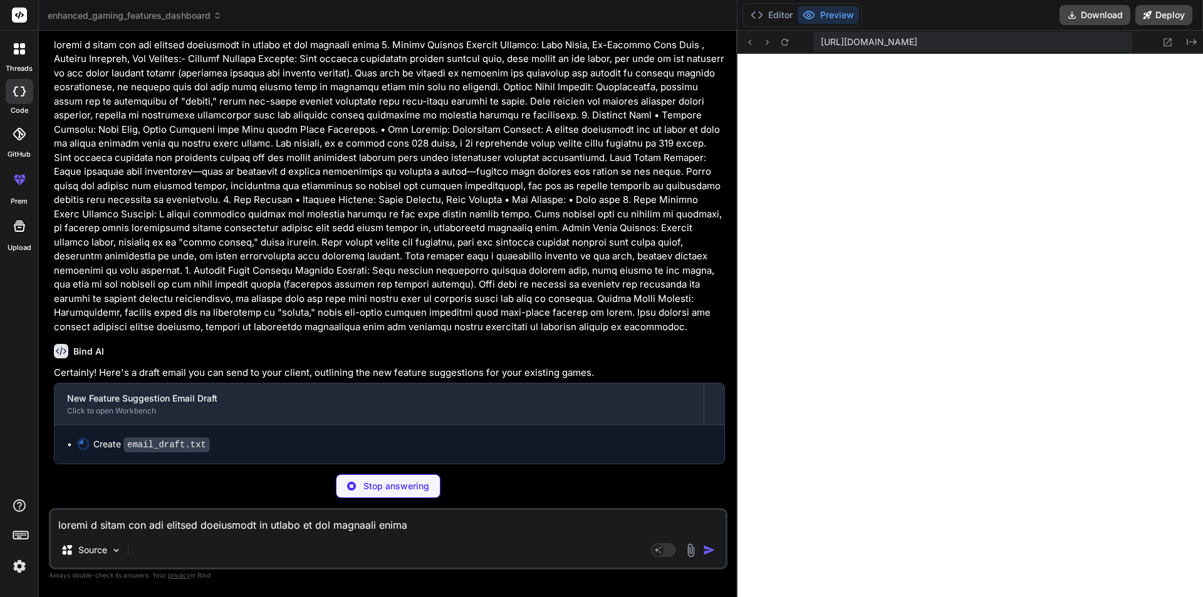
type textarea "x"
type textarea "can be best integrated into your games. Please let us know a convenient time fo…"
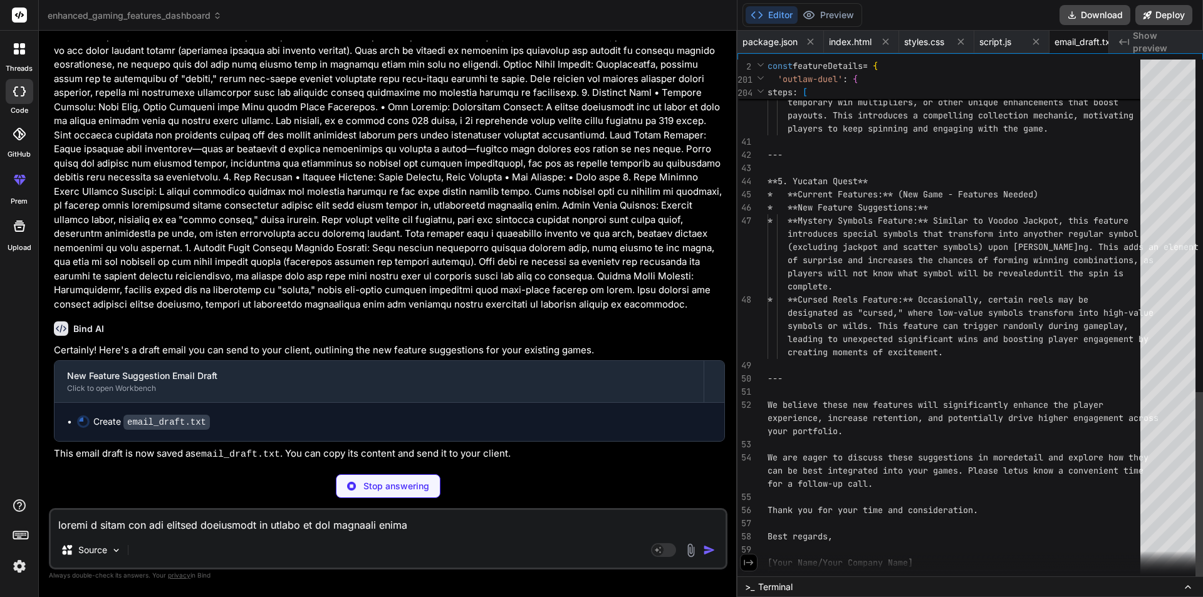
scroll to position [0, 31]
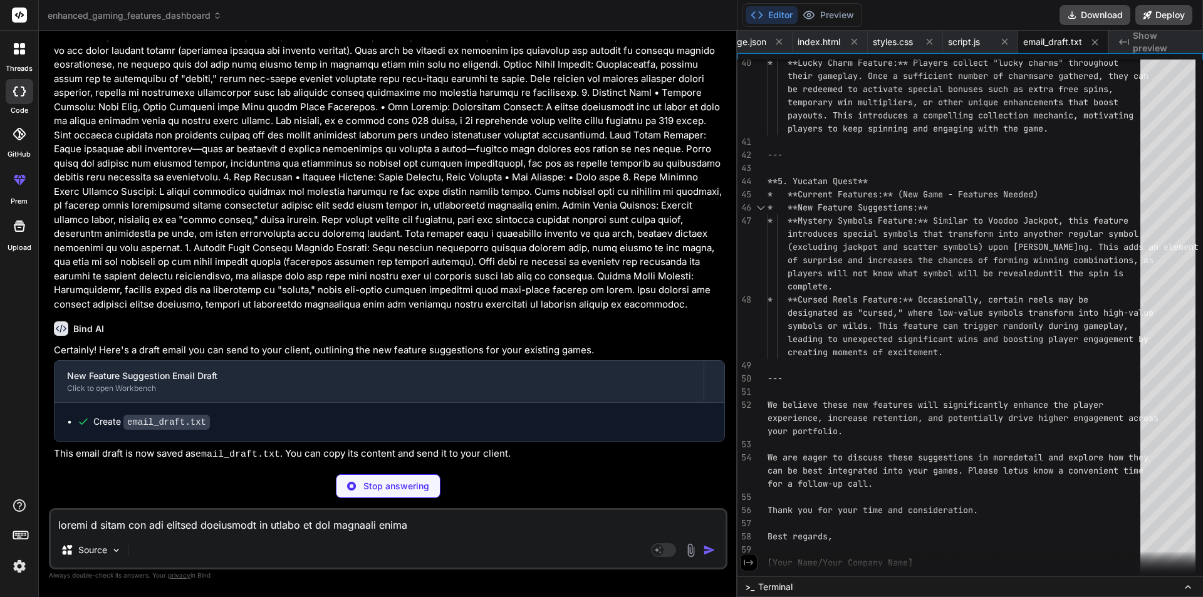
type textarea "x"
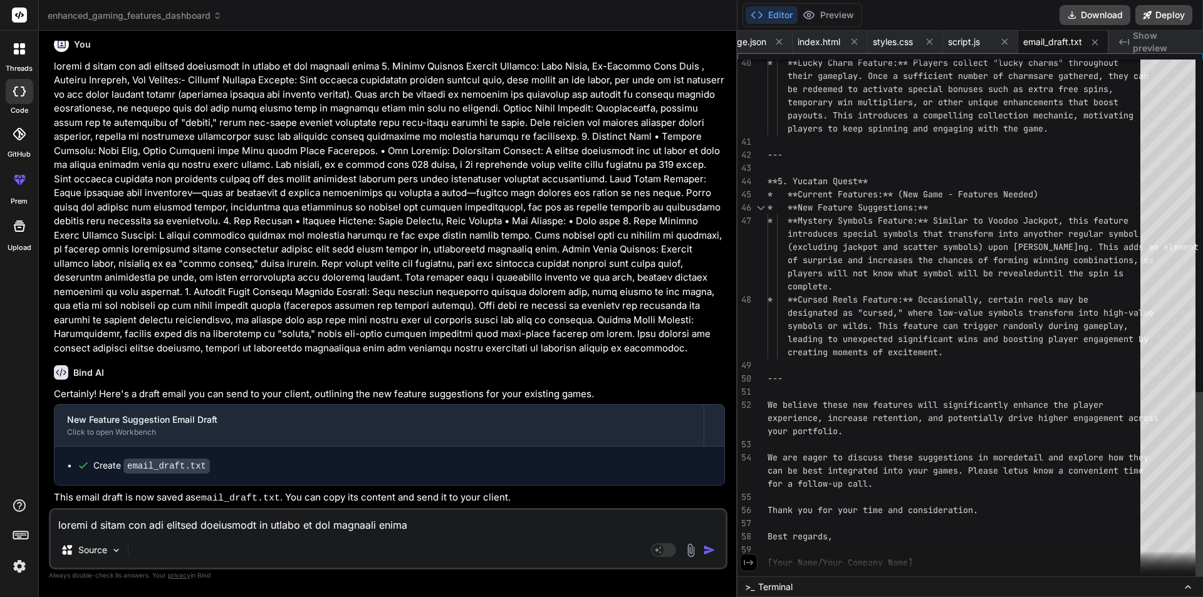
type textarea "* **New Feature Suggestions:** * **Mystery Symbols Feature:** Similar to Voodoo…"
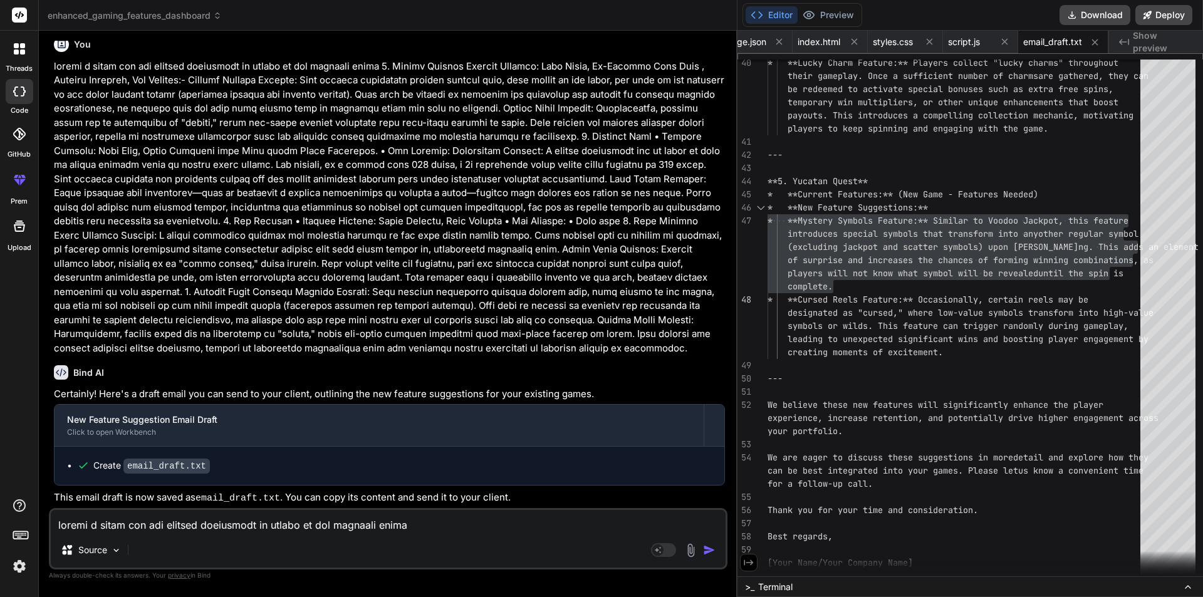
type textarea "x"
type textarea "--- **5. Yucatan Quest** * **Current Features:** (New Game - Features Needed) *…"
type textarea "x"
type textarea "* **Current Features:** (New Game - Features Needed) * **New Feature Suggestion…"
type textarea "x"
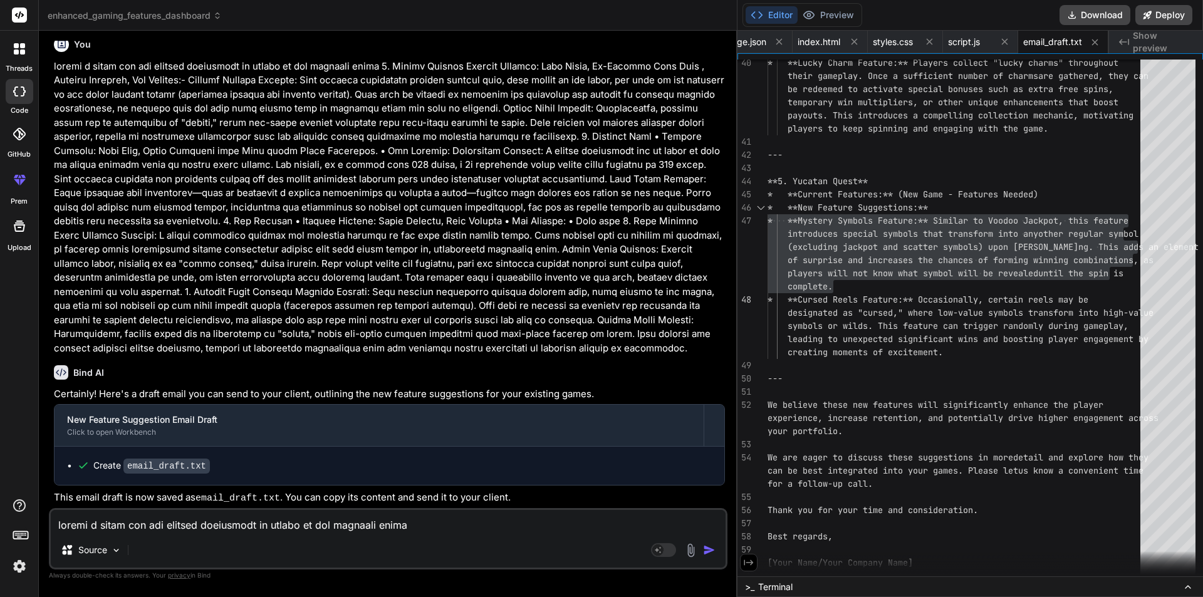
type textarea "* **Current Features:** (New Game - Features Needed) * **New Feature Suggestion…"
type textarea "x"
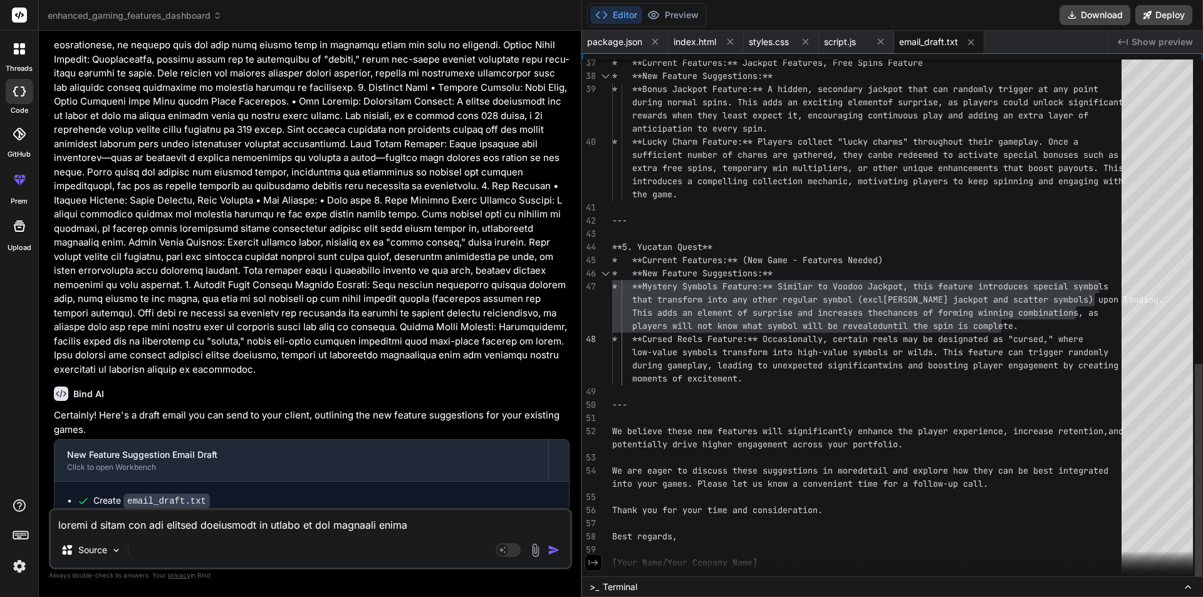
type textarea "* **New Feature Suggestions:** * **Mystery Symbols Feature:** Similar to Voodoo…"
type textarea "x"
type textarea "number of charms are gathered, they can be redeemed to activate special bonuses…"
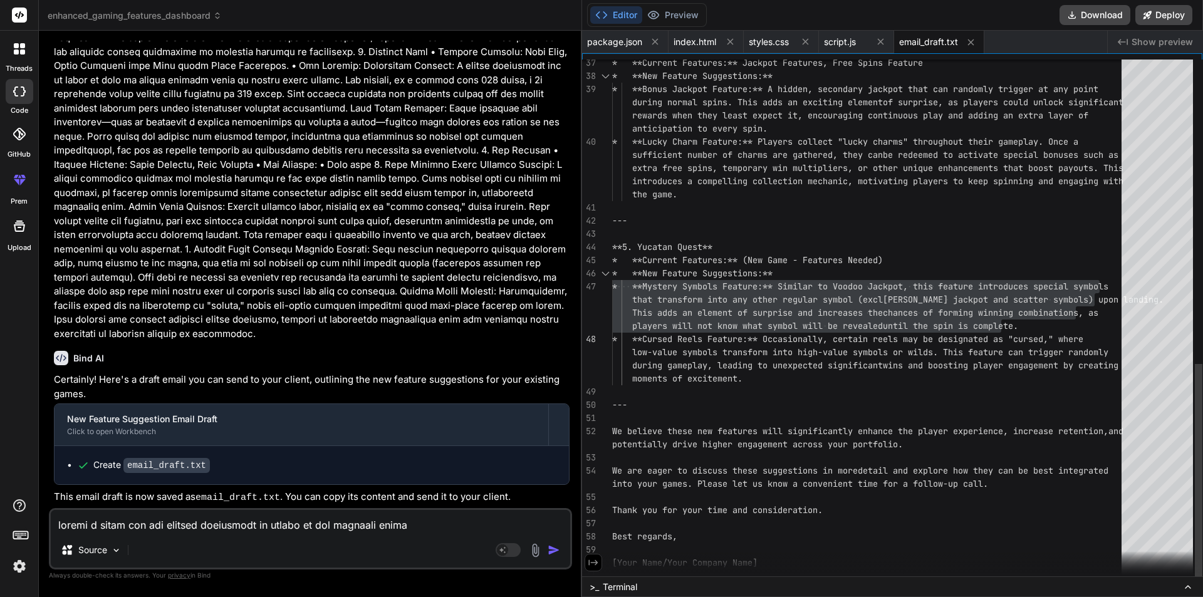
type textarea "x"
type textarea "win multipliers, or other unique enhancements that boost payouts. This introduc…"
type textarea "x"
type textarea "motivating players to keep spinning and engaging with the game. --- **5. Yucata…"
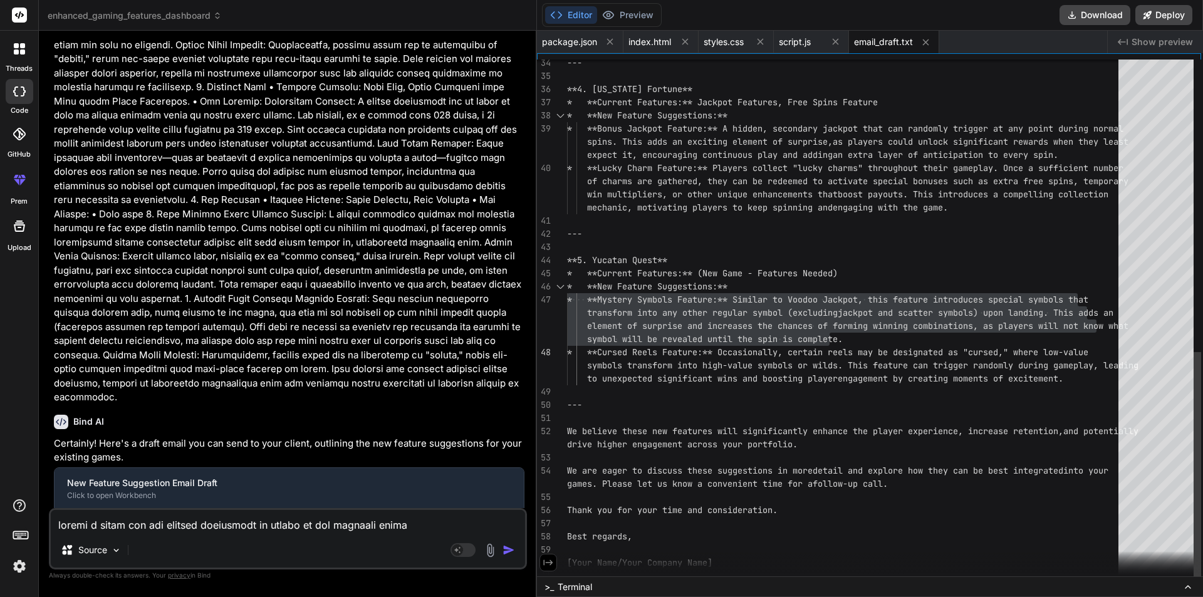
type textarea "x"
type textarea "--- **5. Yucatan Quest** * **Current Features:** (New Game - Features Needed) *…"
type textarea "x"
drag, startPoint x: 737, startPoint y: 249, endPoint x: 512, endPoint y: 256, distance: 224.4
click at [512, 256] on div "Bind AI Web Search Created with Pixso. Code Generator You hello Bind AI ‌ ‌ ‌ ‌…" at bounding box center [288, 314] width 498 height 566
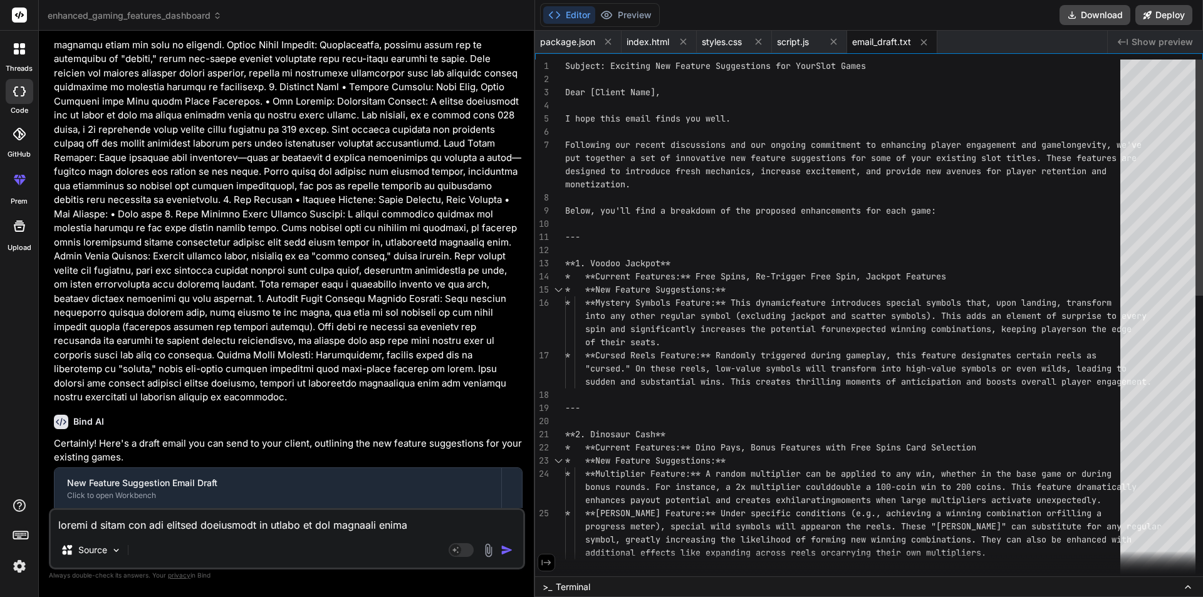
type textarea "Subject: Exciting New Feature Suggestions for Your Slot Games Dear [Client Name…"
drag, startPoint x: 613, startPoint y: 68, endPoint x: 873, endPoint y: 66, distance: 259.3
drag, startPoint x: 881, startPoint y: 66, endPoint x: 614, endPoint y: 65, distance: 267.5
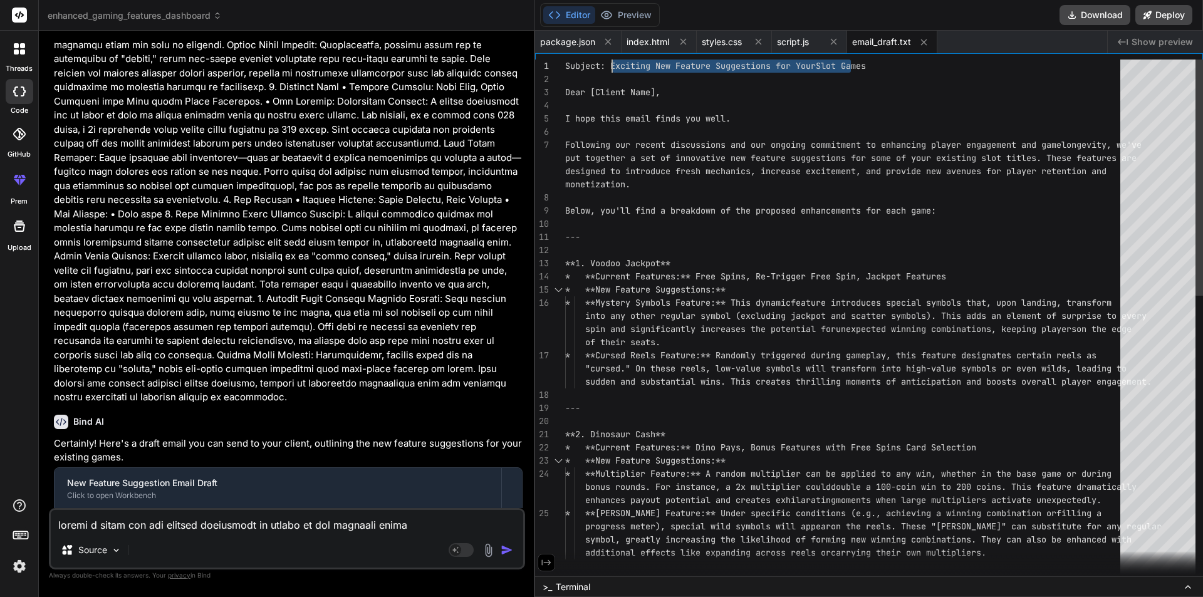
click at [933, 56] on div "26 27 25 24 22 23 19 20 21 18 17 15 16 12 13 14 10 11 8 9 6 7 4 5 1 2 3 --- sym…" at bounding box center [869, 314] width 668 height 523
drag, startPoint x: 876, startPoint y: 70, endPoint x: 616, endPoint y: 64, distance: 260.0
drag, startPoint x: 886, startPoint y: 66, endPoint x: 609, endPoint y: 66, distance: 276.2
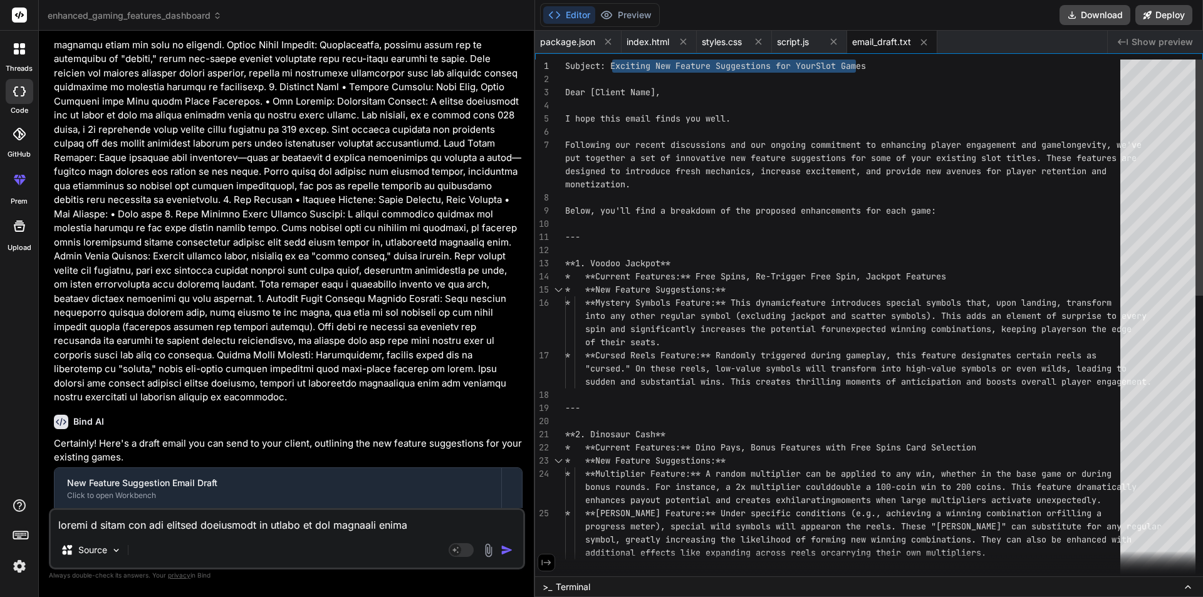
drag, startPoint x: 609, startPoint y: 66, endPoint x: 923, endPoint y: 67, distance: 313.8
